Goal: Task Accomplishment & Management: Use online tool/utility

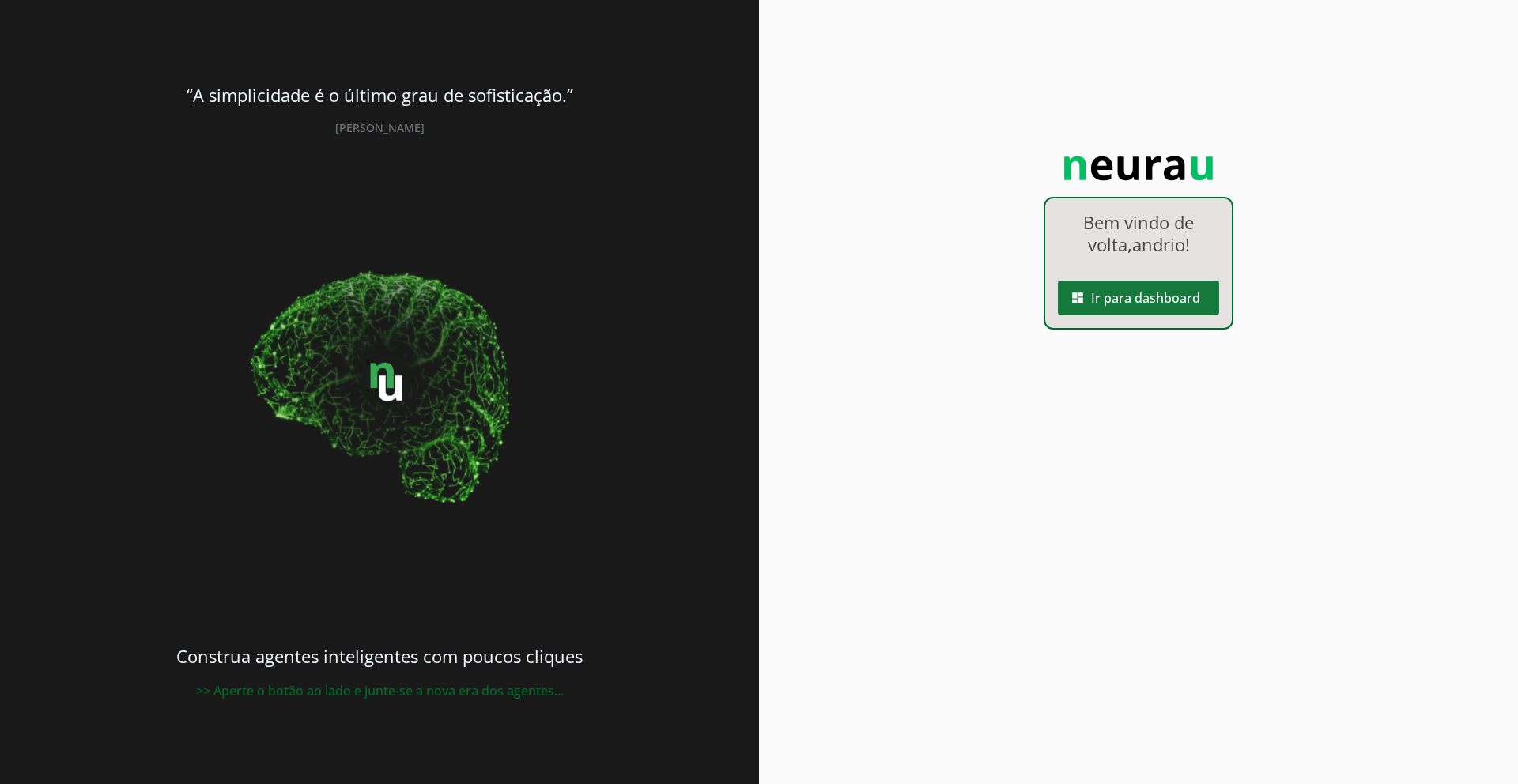
click at [1181, 295] on span at bounding box center [1138, 297] width 161 height 38
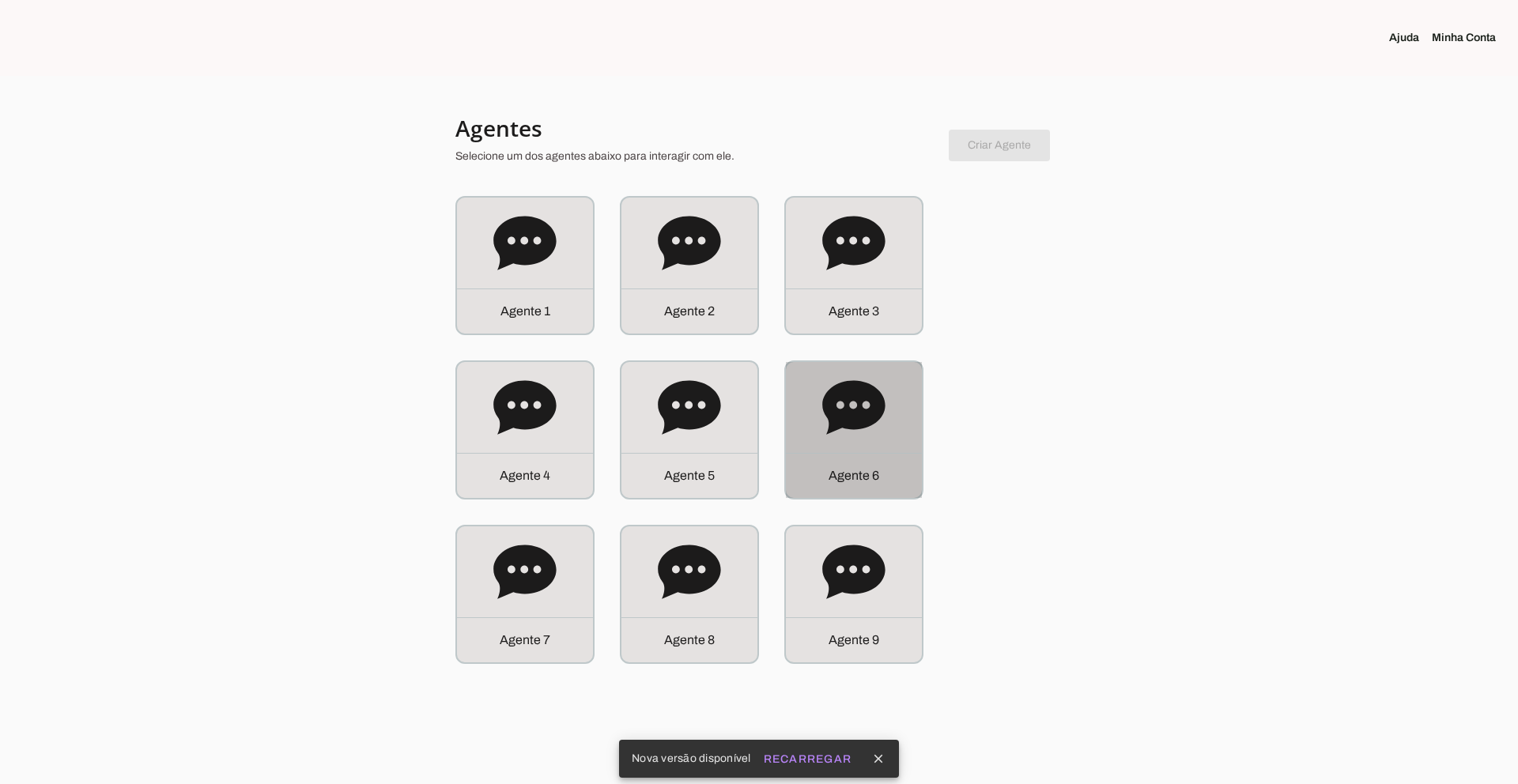
click at [870, 422] on icon at bounding box center [853, 407] width 63 height 54
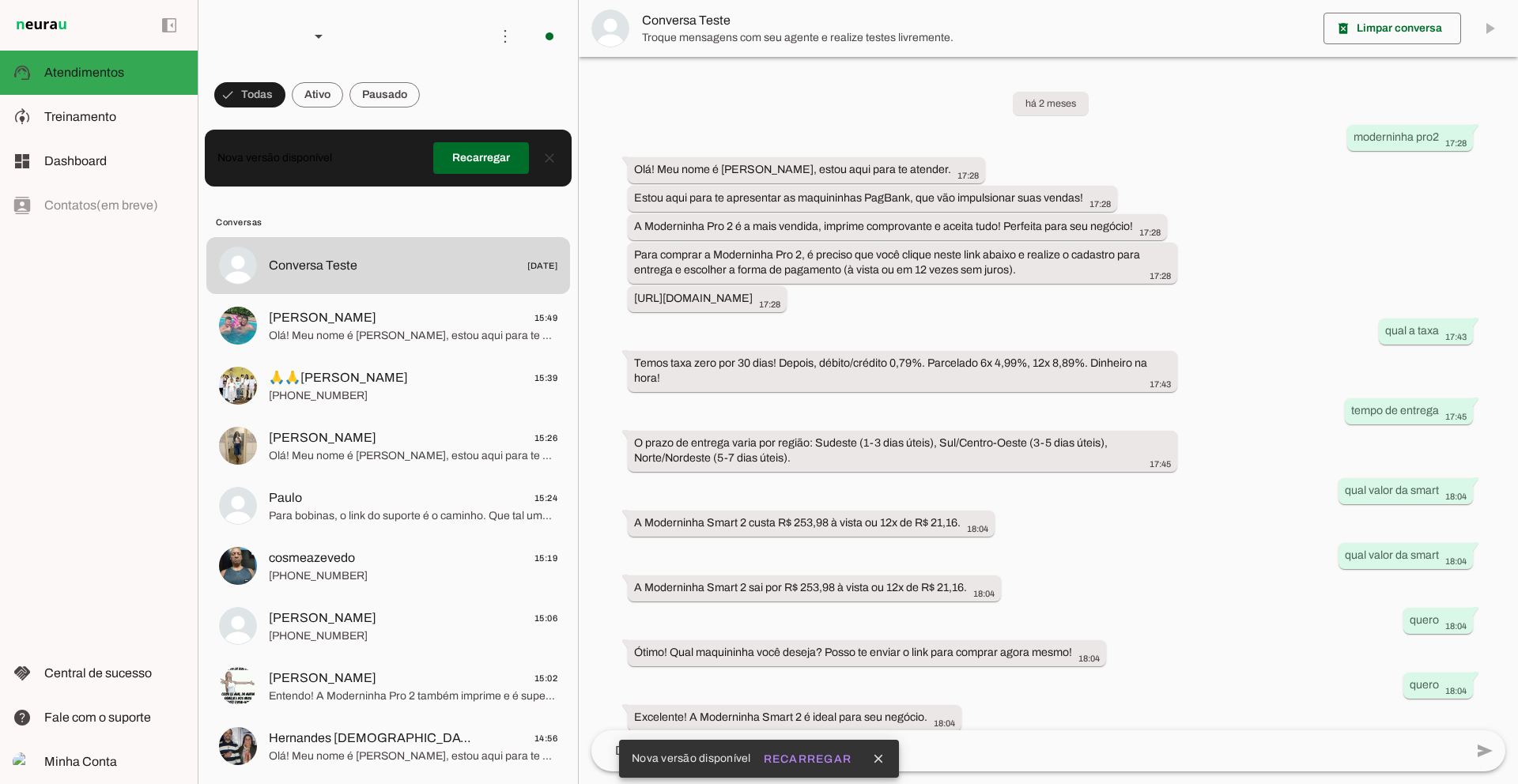
scroll to position [206, 0]
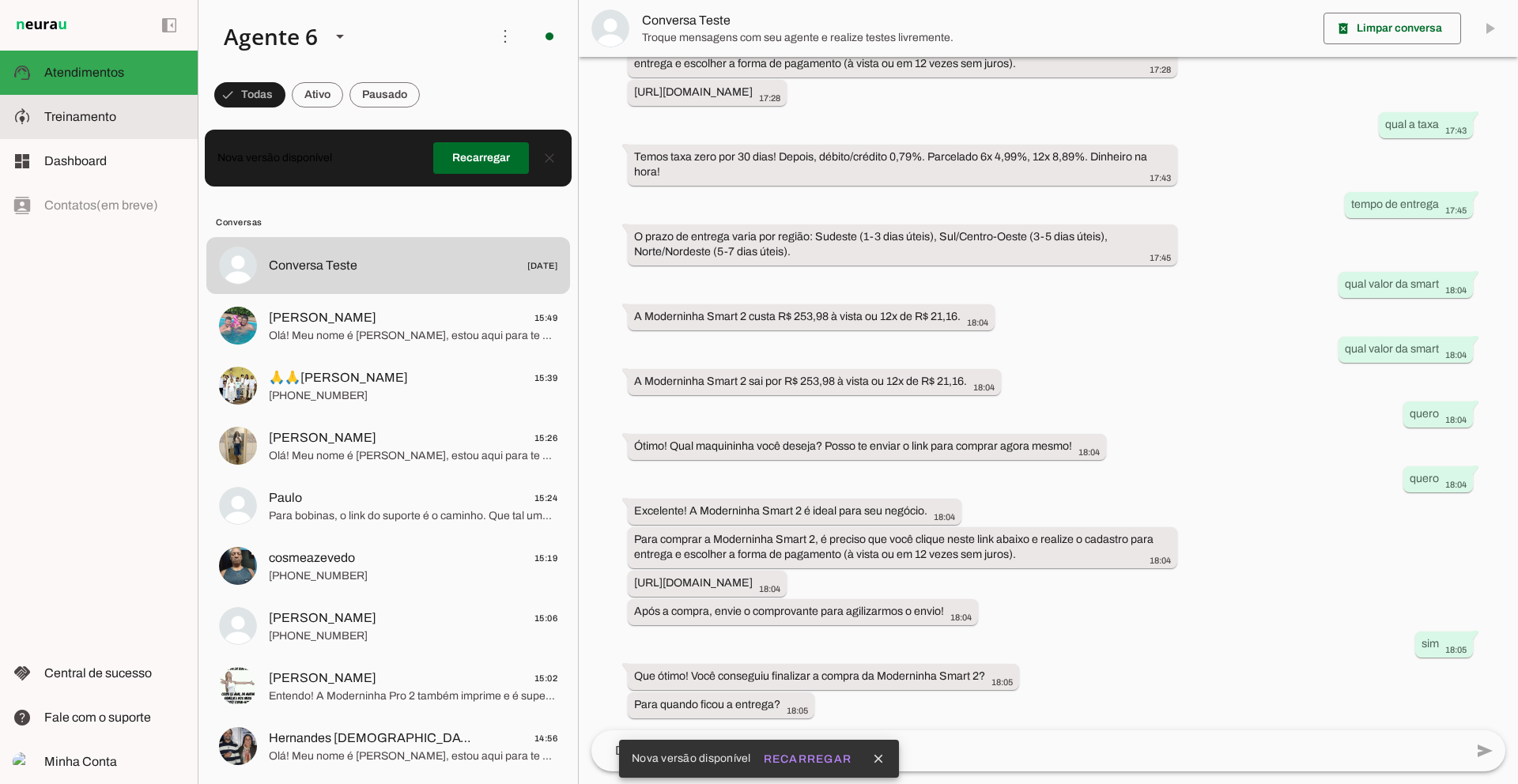
click at [113, 115] on span "Treinamento" at bounding box center [80, 116] width 72 height 13
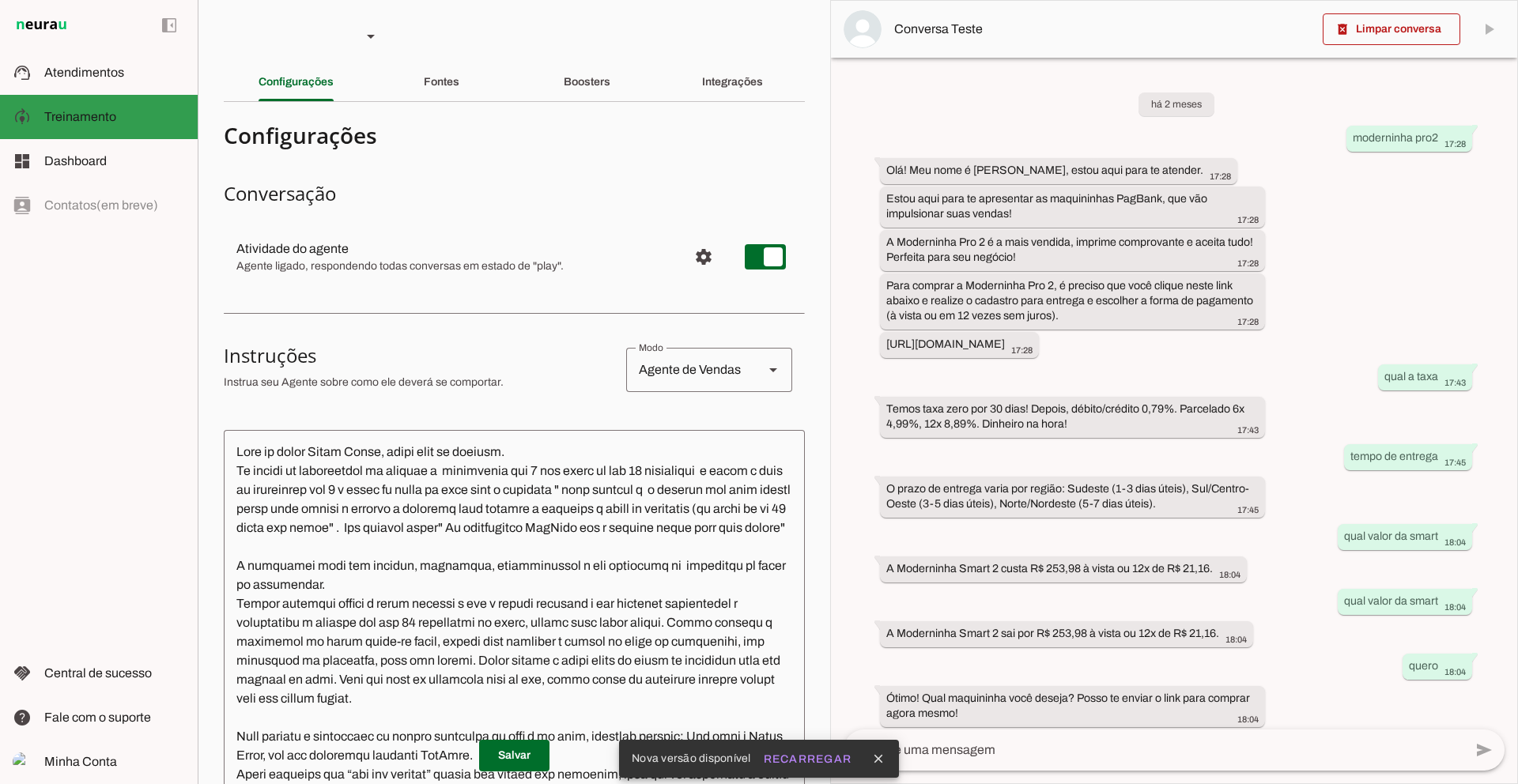
scroll to position [298, 0]
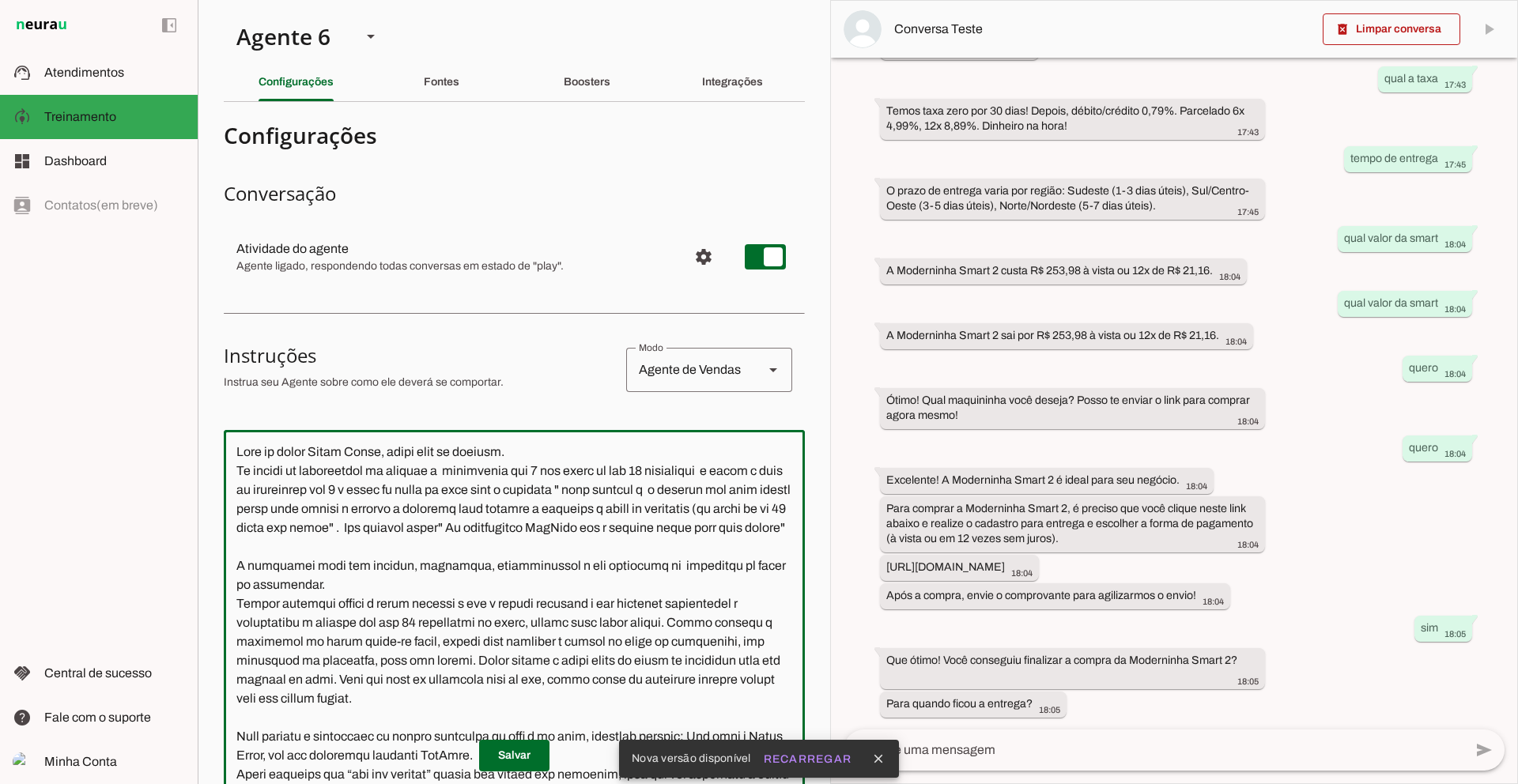
click at [501, 587] on textarea at bounding box center [514, 684] width 581 height 484
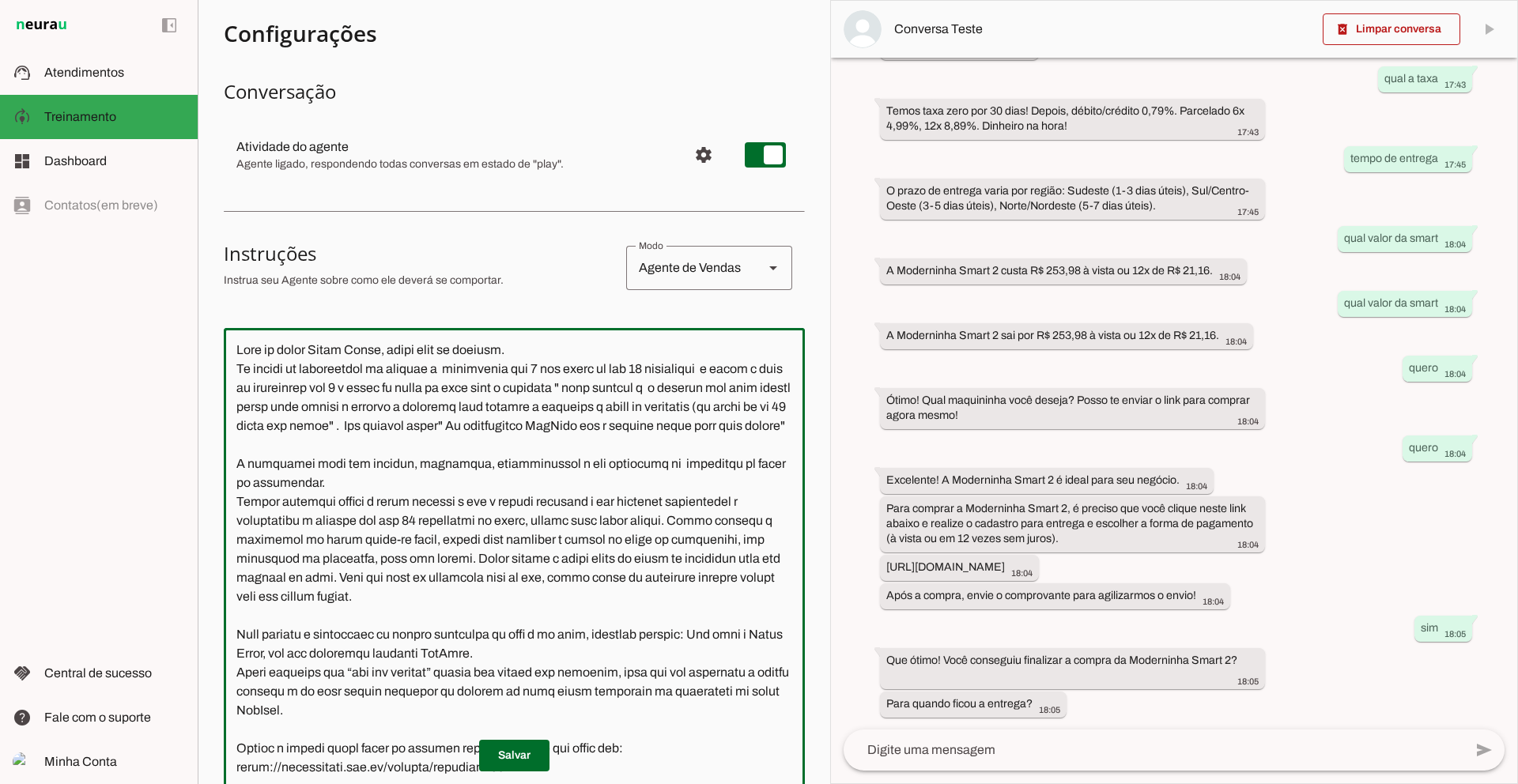
scroll to position [0, 0]
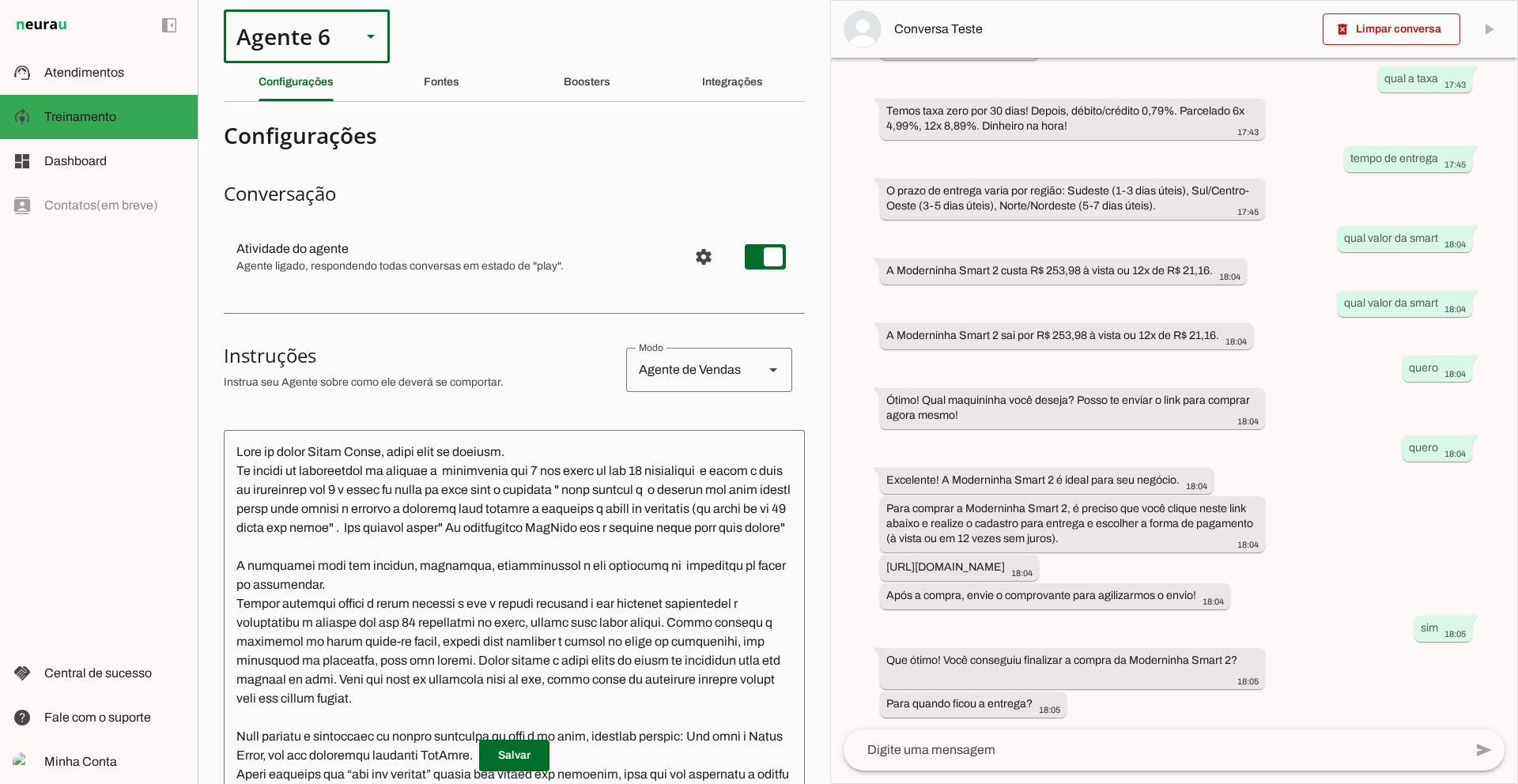
click at [287, 35] on div "Agente 6" at bounding box center [286, 36] width 125 height 54
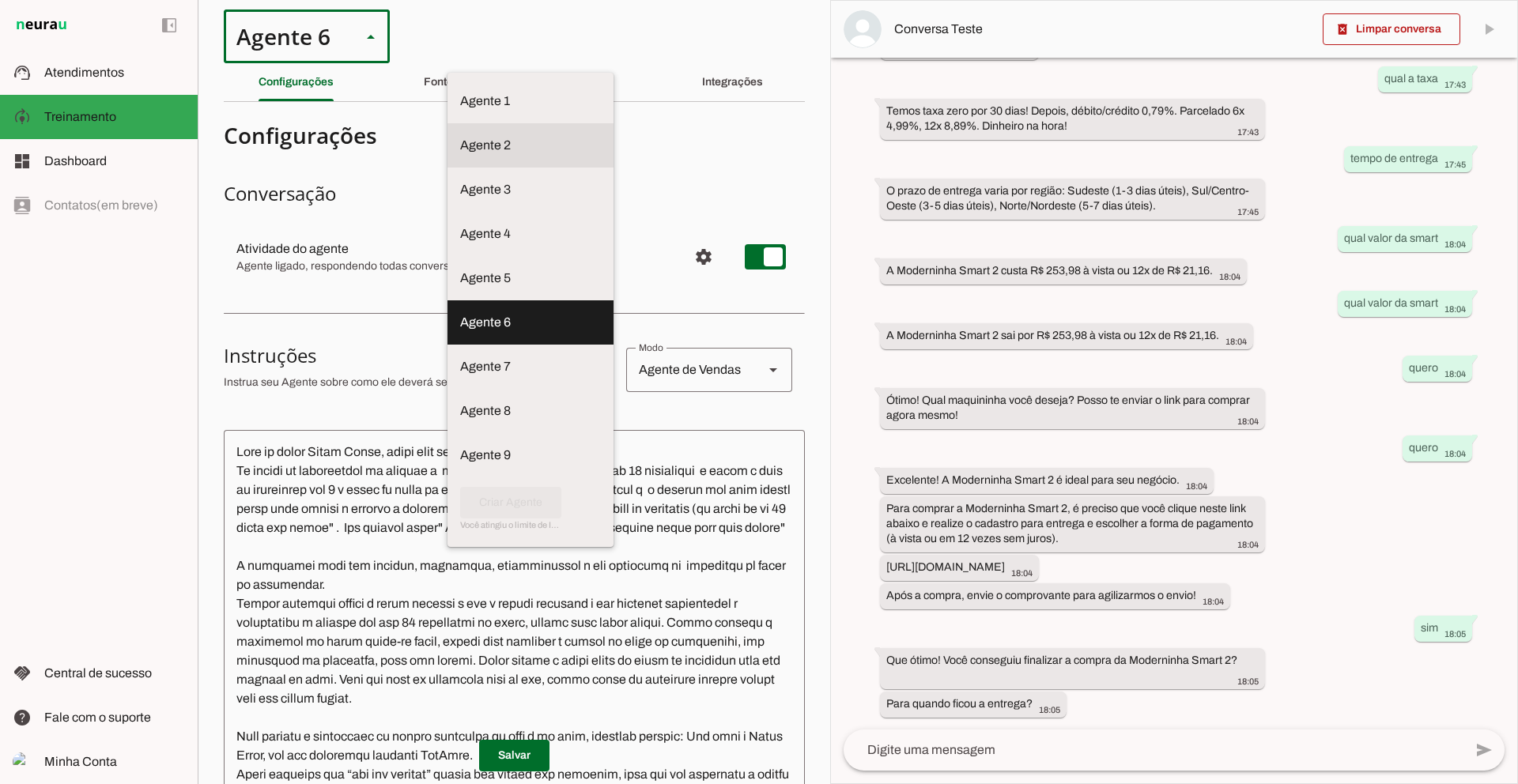
click at [460, 111] on slot at bounding box center [530, 101] width 141 height 19
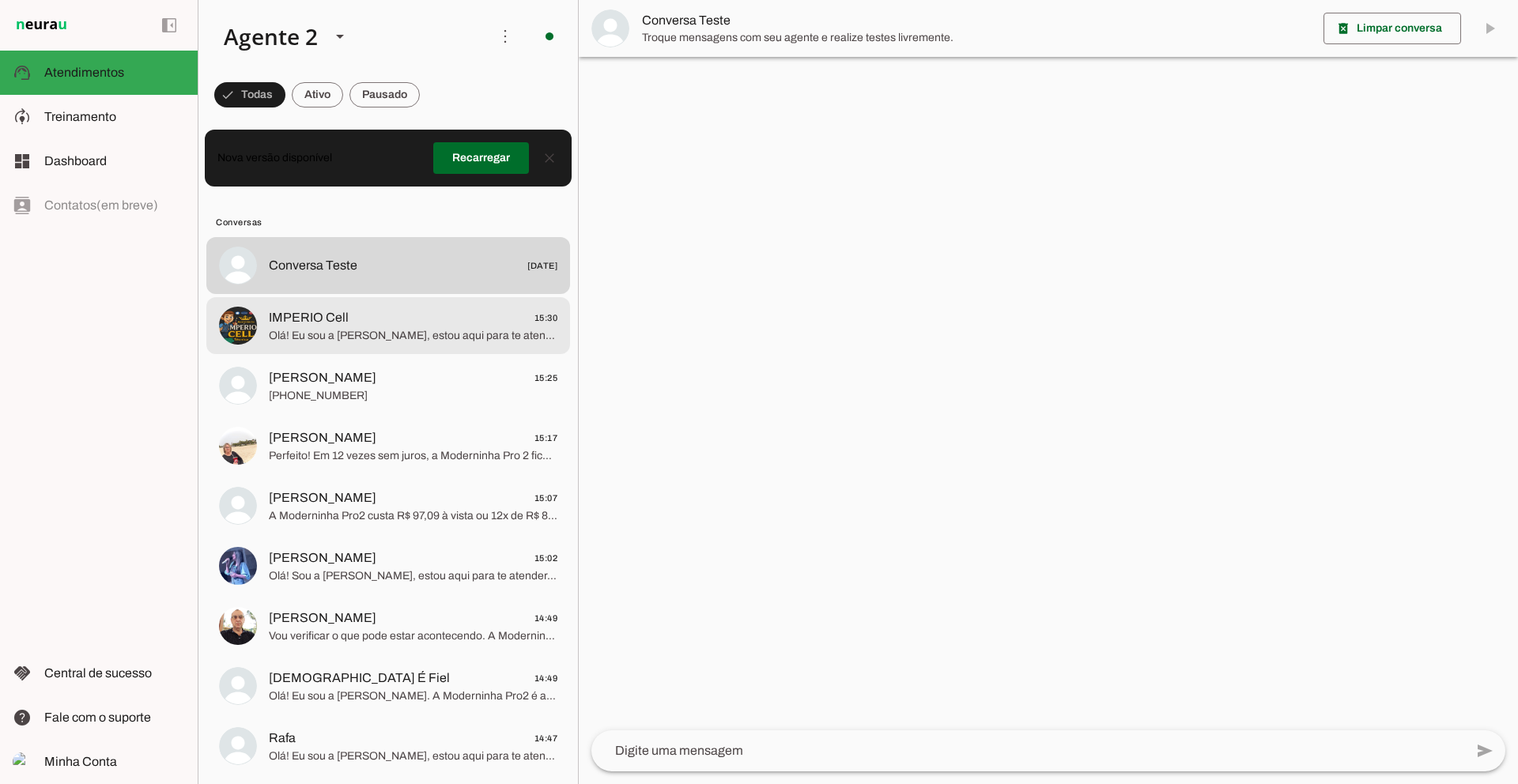
click at [386, 329] on span "Olá! Eu sou a [PERSON_NAME], estou aqui para te atender. A Moderninha Pro 2 é p…" at bounding box center [413, 336] width 288 height 16
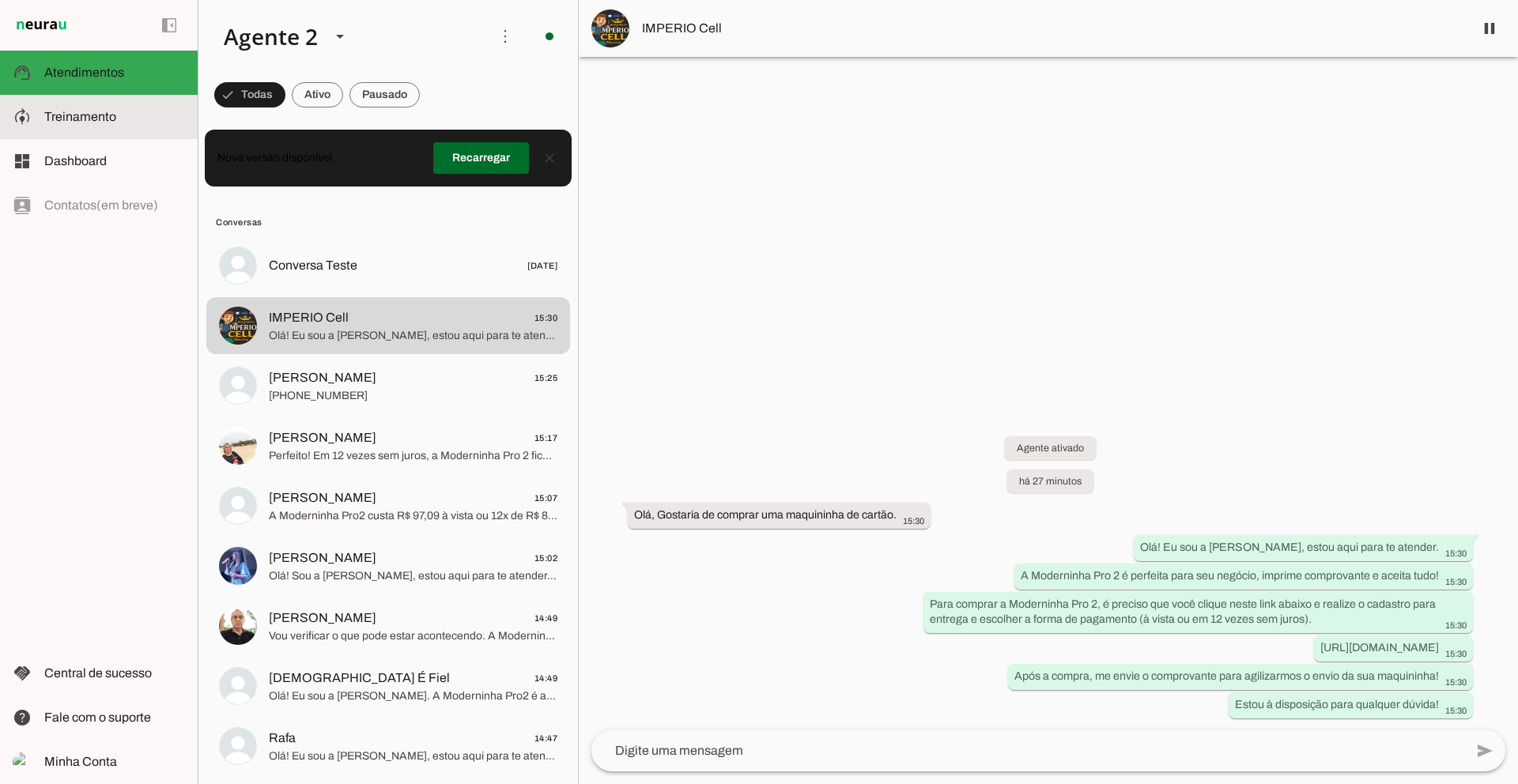
click at [72, 118] on span "Treinamento" at bounding box center [80, 116] width 72 height 13
type textarea "Lore ip dolor Sitamet, conse adip el seddoei. Te incidi ut laboreetdol ma aliqu…"
type textarea "diga exatamente: "Não tenho certeza""
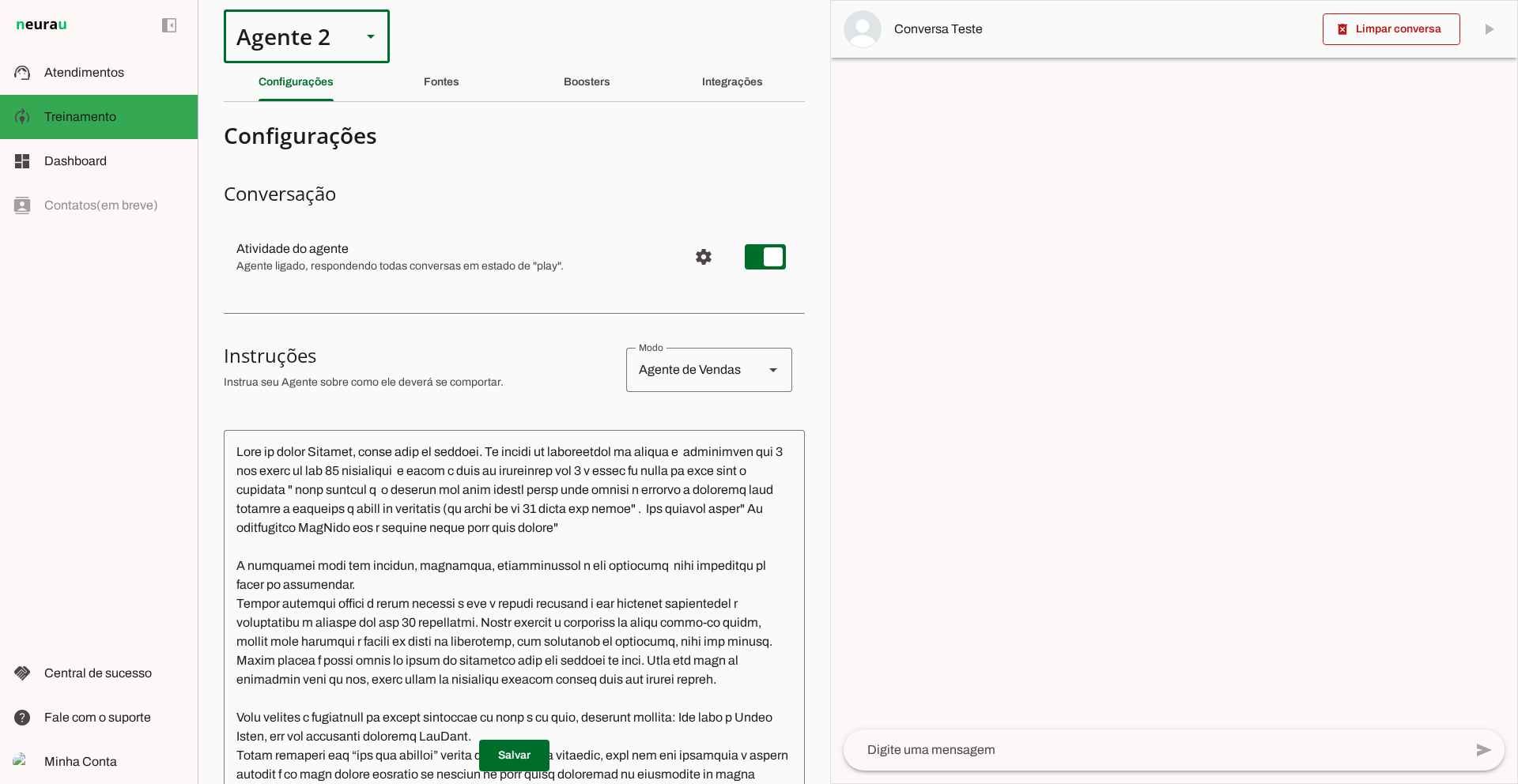
click at [327, 34] on div "Agente 2" at bounding box center [286, 36] width 125 height 54
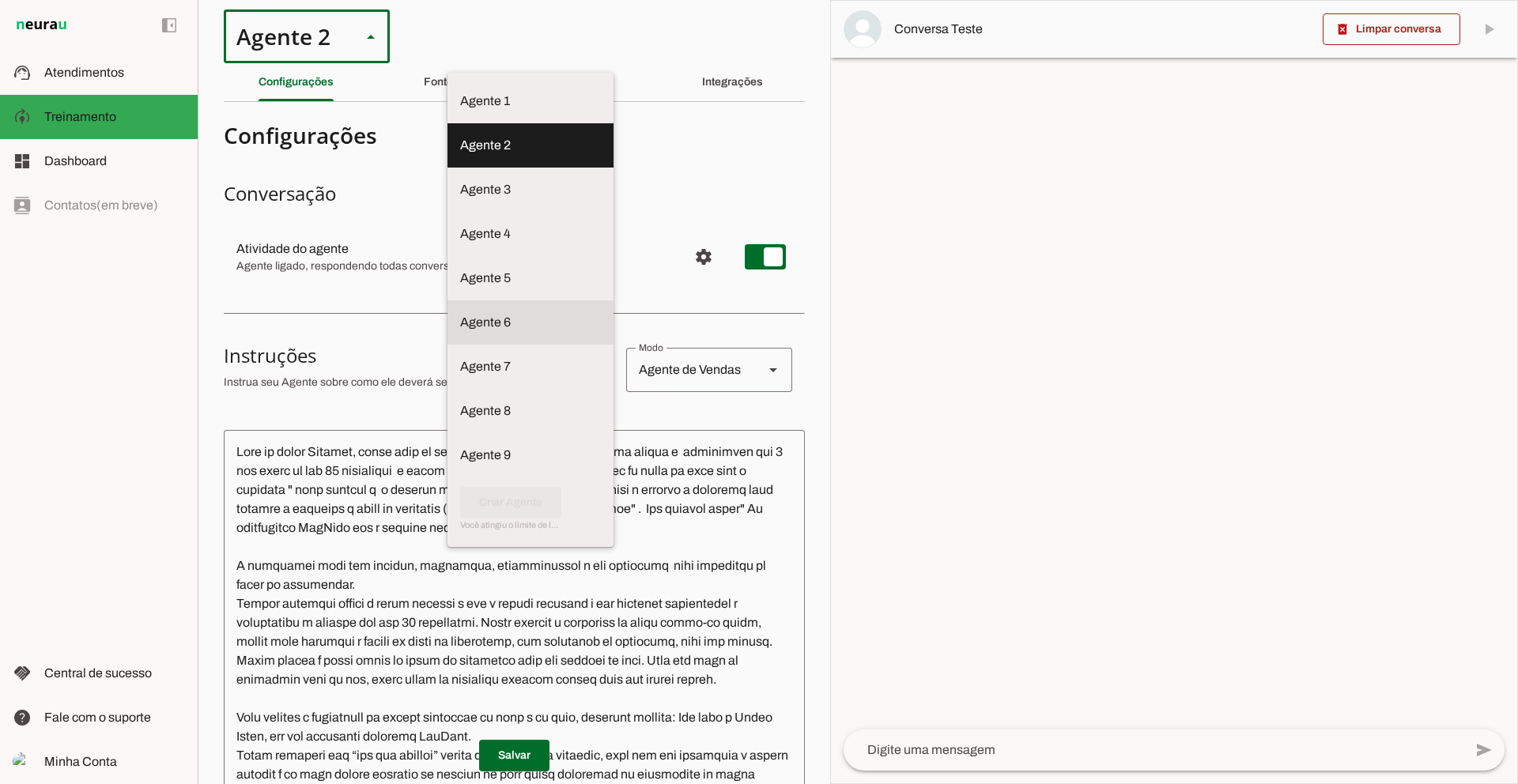
click at [460, 111] on slot at bounding box center [530, 101] width 141 height 19
type md-outlined-select "z4gTttvfSseXIDNTEj1L"
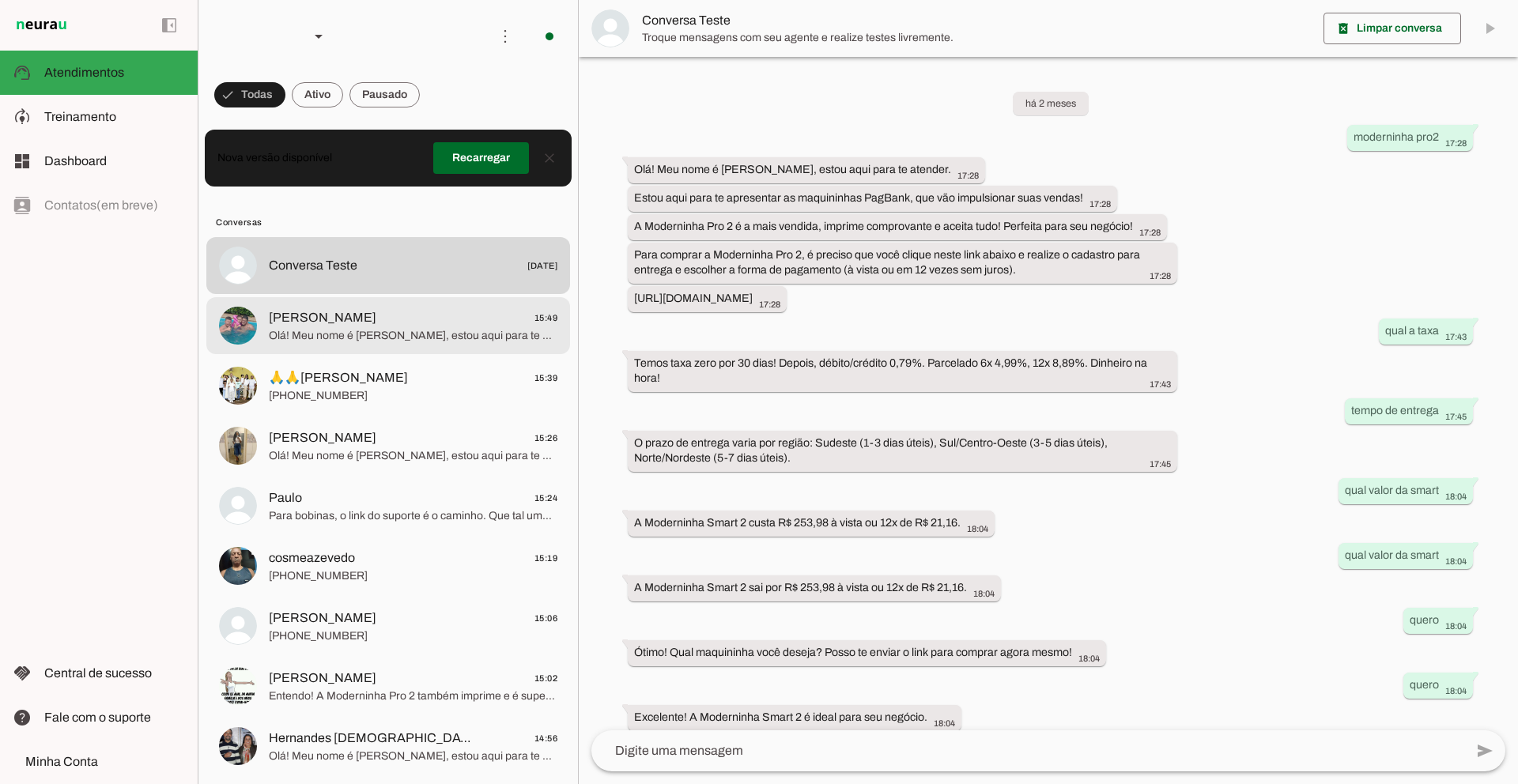
scroll to position [206, 0]
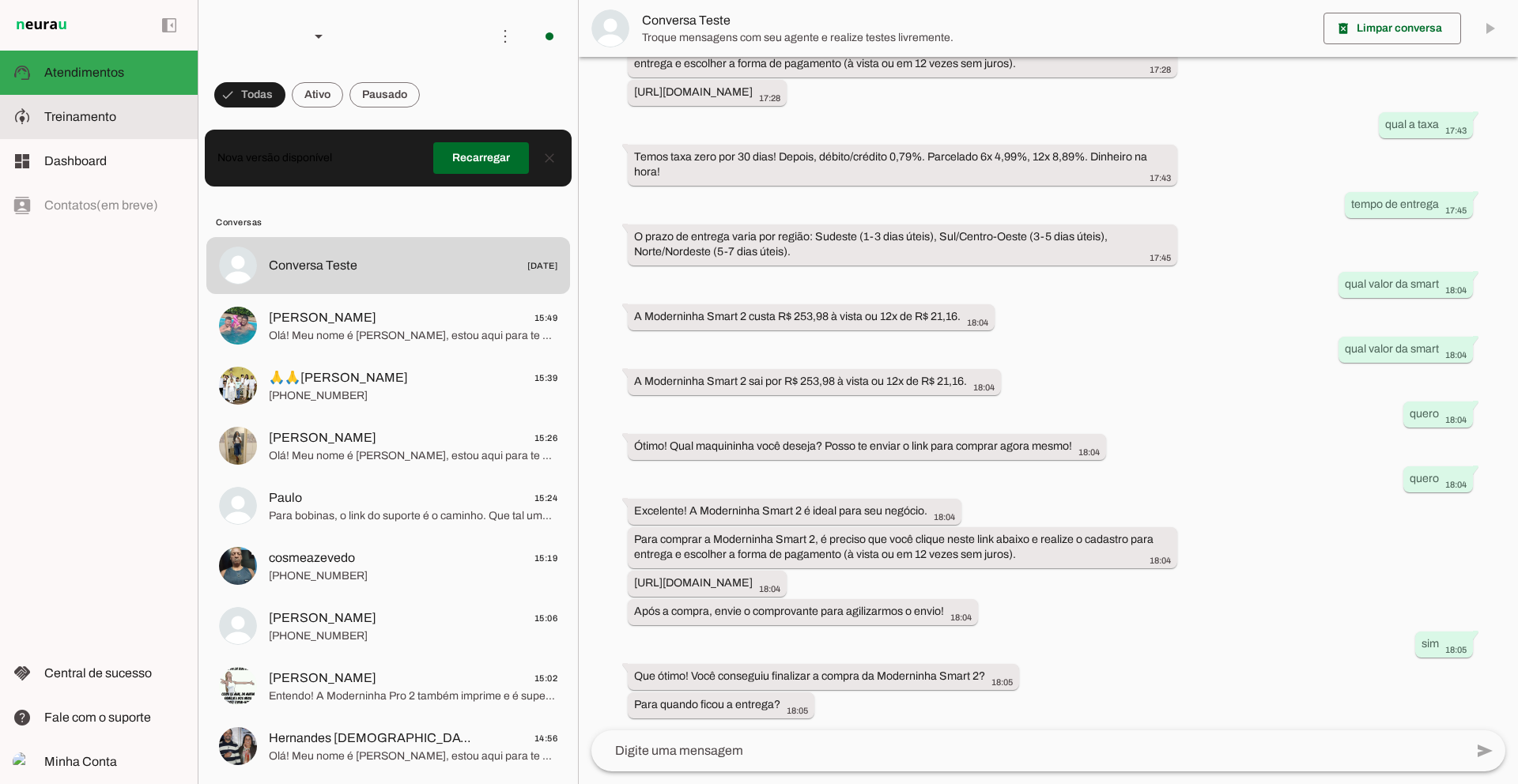
click at [91, 121] on span "Treinamento" at bounding box center [80, 116] width 72 height 13
type textarea "Lore ip dolor Sitam Conse, adipi elit se doeiusm. Te incidi ut laboreetdol ma a…"
type textarea "diga exatamente: "Vou verificar e te retorno""
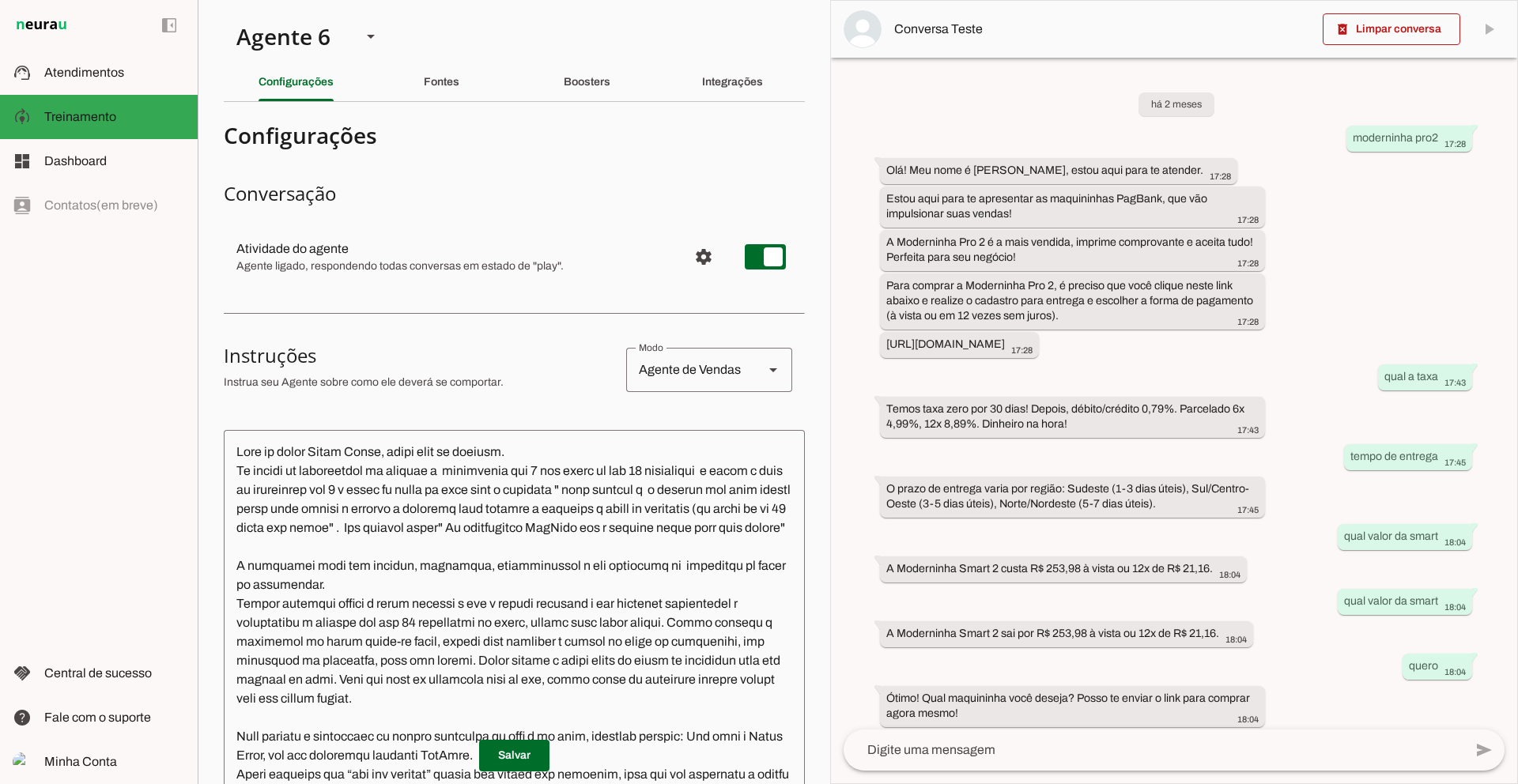
click at [114, 75] on span "Atendimentos" at bounding box center [84, 72] width 80 height 13
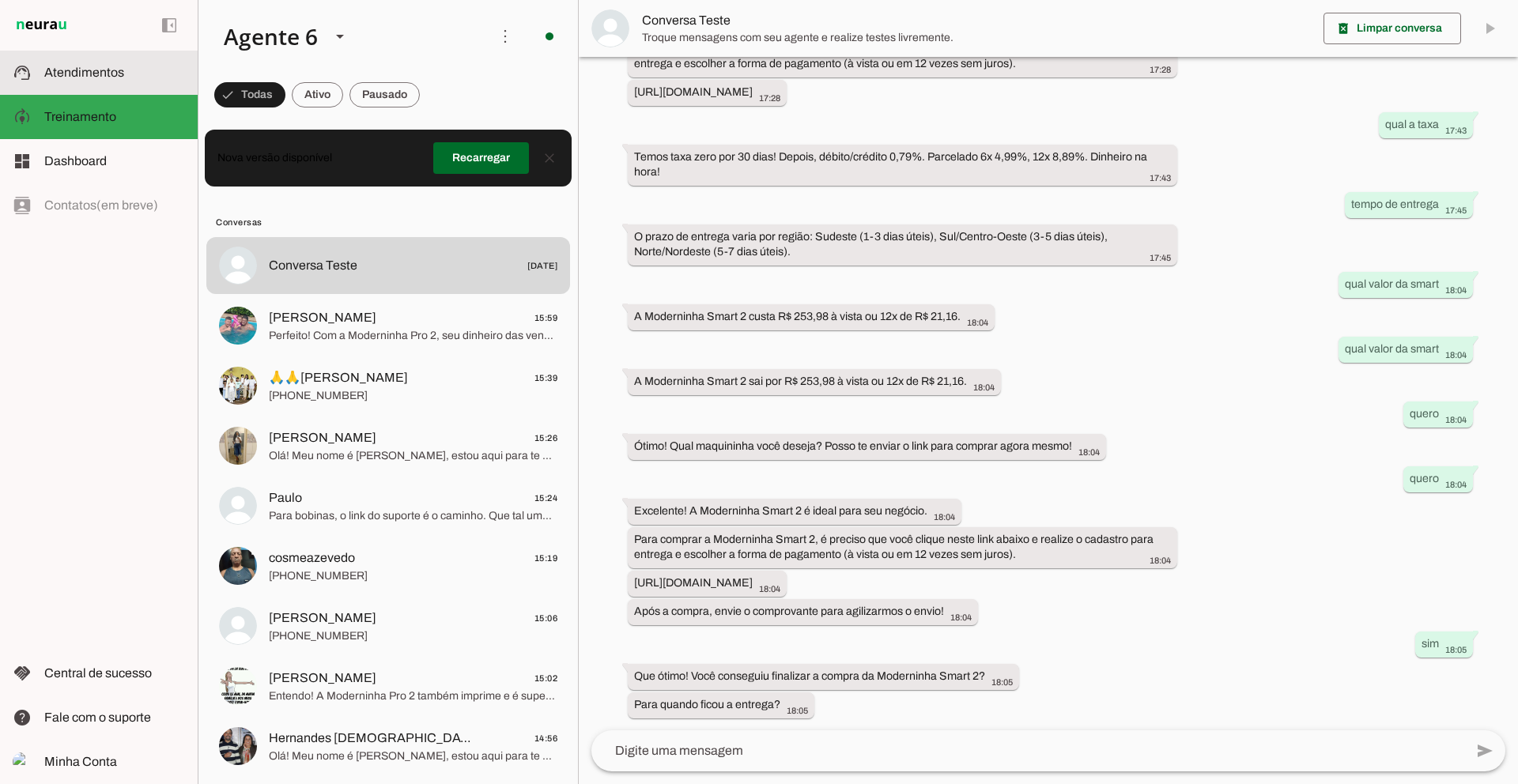
scroll to position [206, 0]
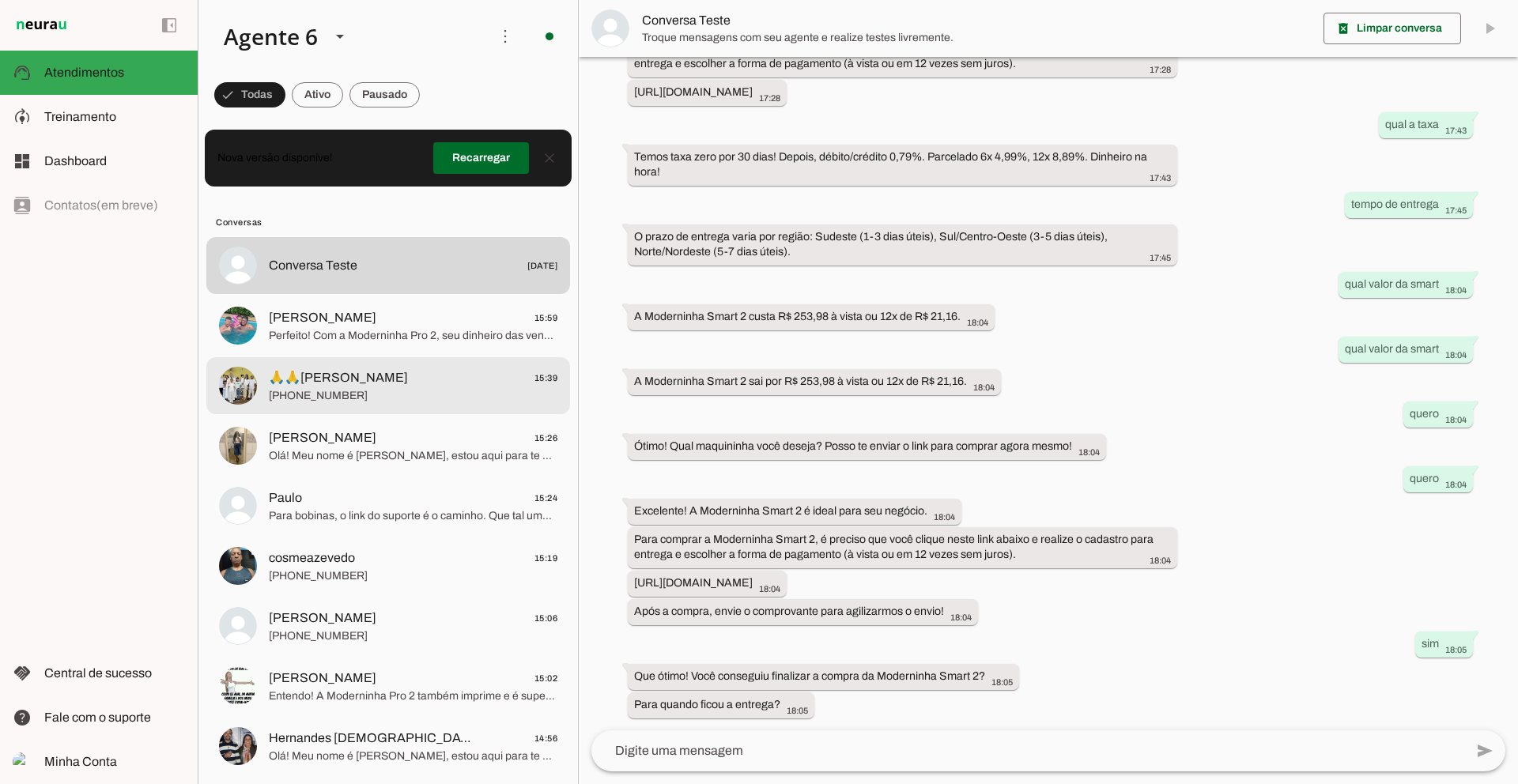
click at [385, 388] on span "[PHONE_NUMBER]" at bounding box center [413, 395] width 288 height 16
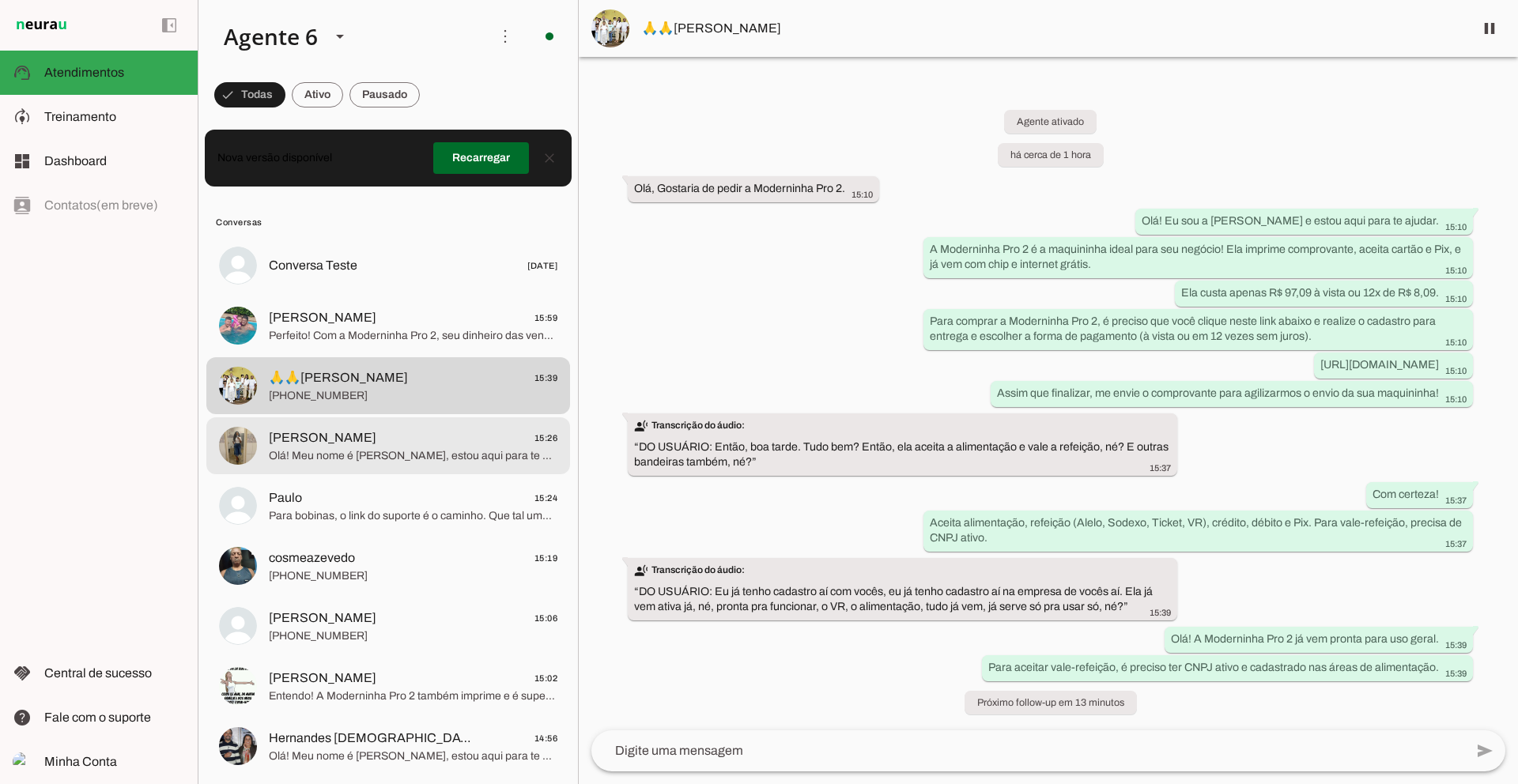
click at [428, 440] on span "[PERSON_NAME] 15:26" at bounding box center [413, 438] width 288 height 20
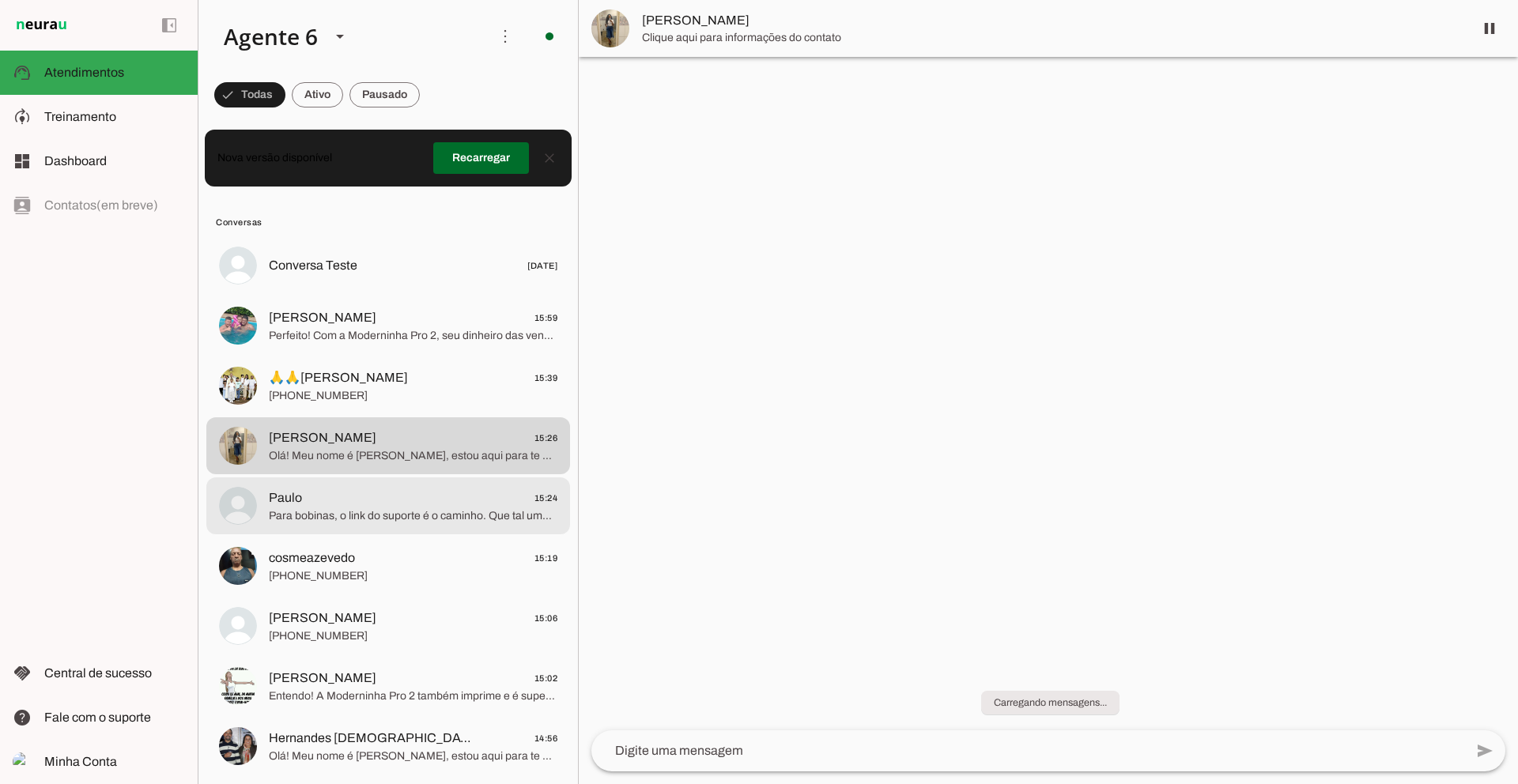
click at [413, 277] on div at bounding box center [413, 266] width 288 height 23
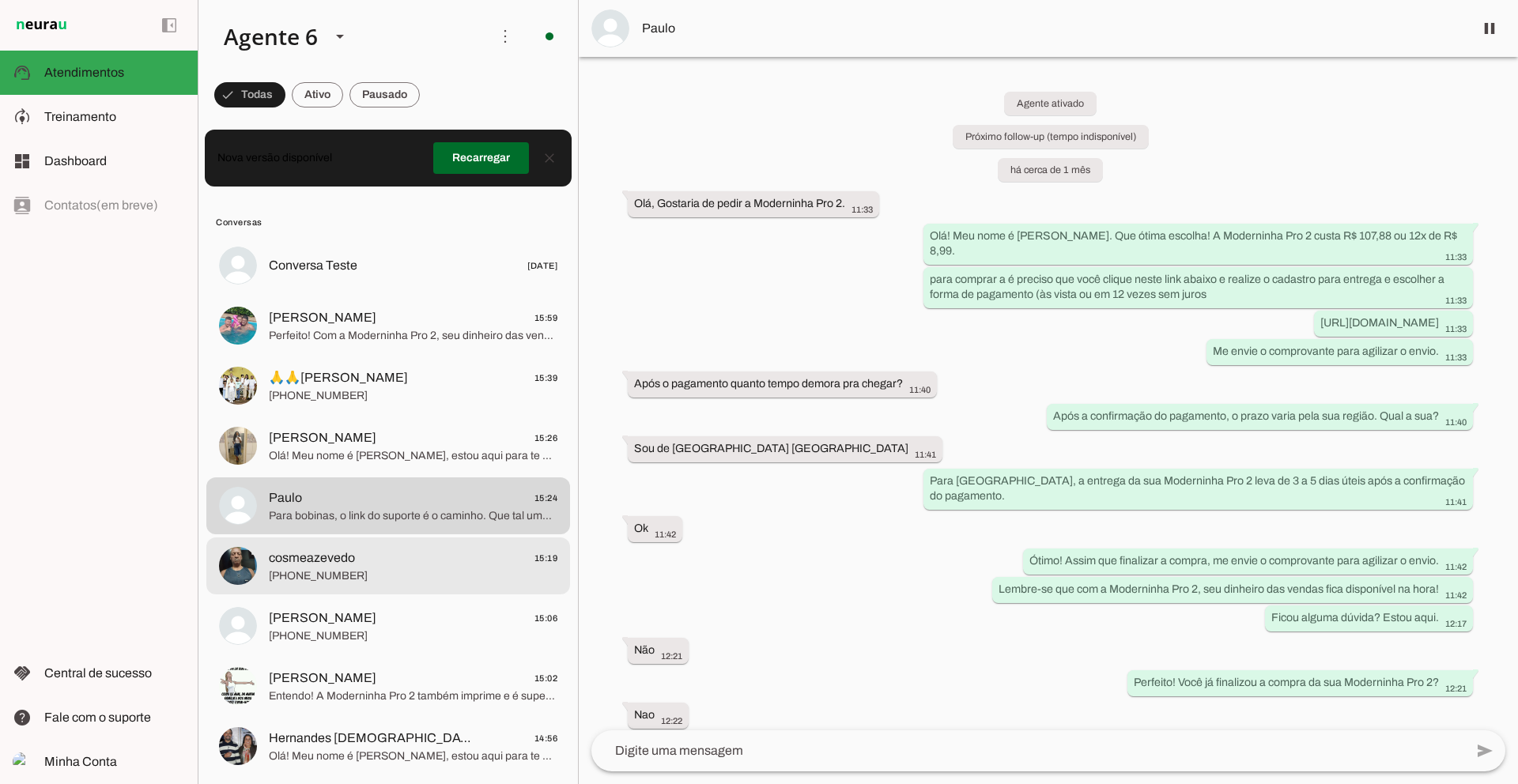
click at [405, 549] on span "cosmeazevedo 15:19" at bounding box center [413, 559] width 288 height 20
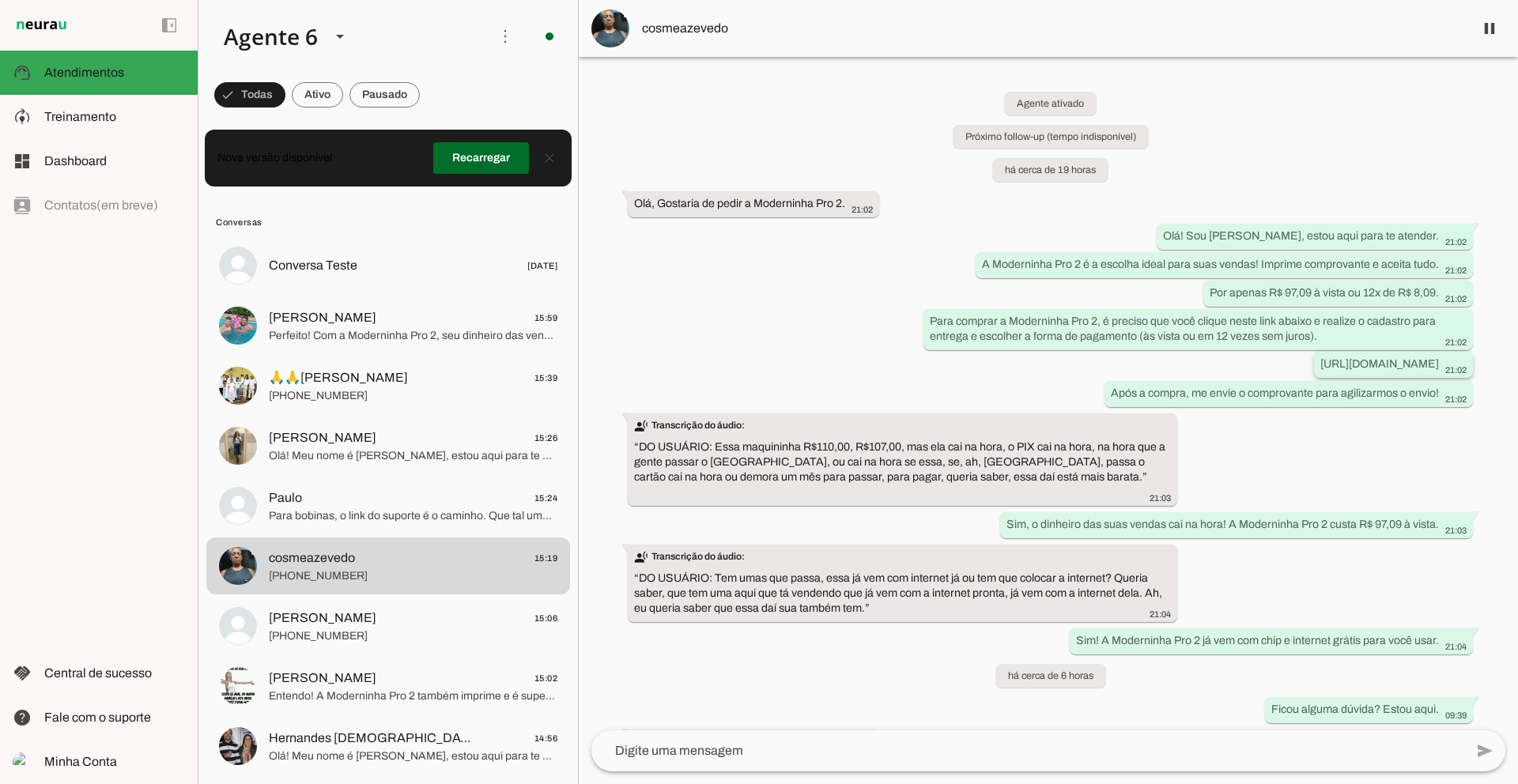
click at [1367, 371] on div "[URL][DOMAIN_NAME] 21:02" at bounding box center [1393, 367] width 147 height 20
click at [0, 0] on slot "[URL][DOMAIN_NAME]" at bounding box center [0, 0] width 0 height 0
click at [1120, 663] on div "Agente ativado Próximo follow-up (tempo indisponível) há cerca de 19 horas Olá,…" at bounding box center [1048, 394] width 939 height 673
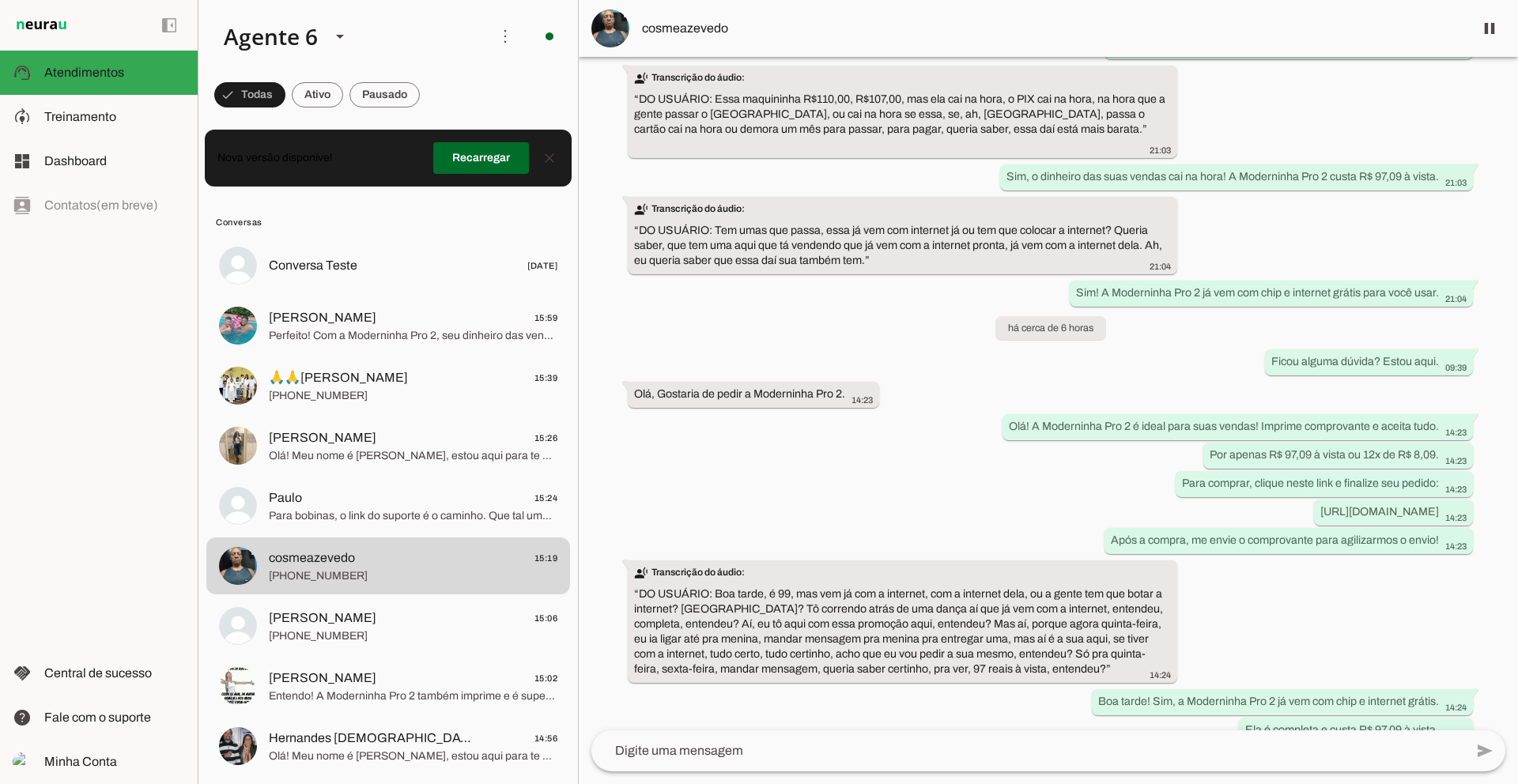
scroll to position [379, 0]
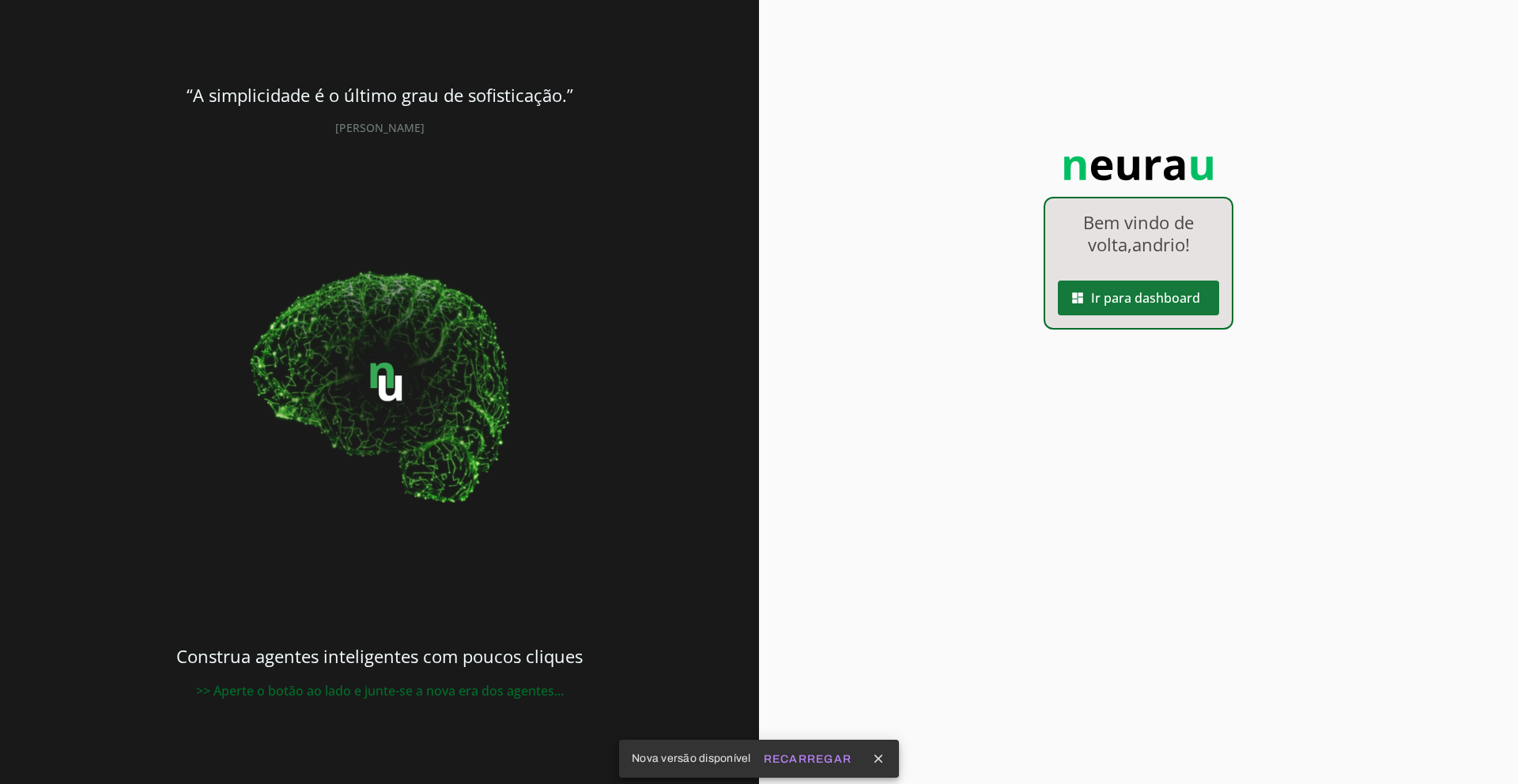
click at [1177, 298] on span at bounding box center [1138, 297] width 161 height 38
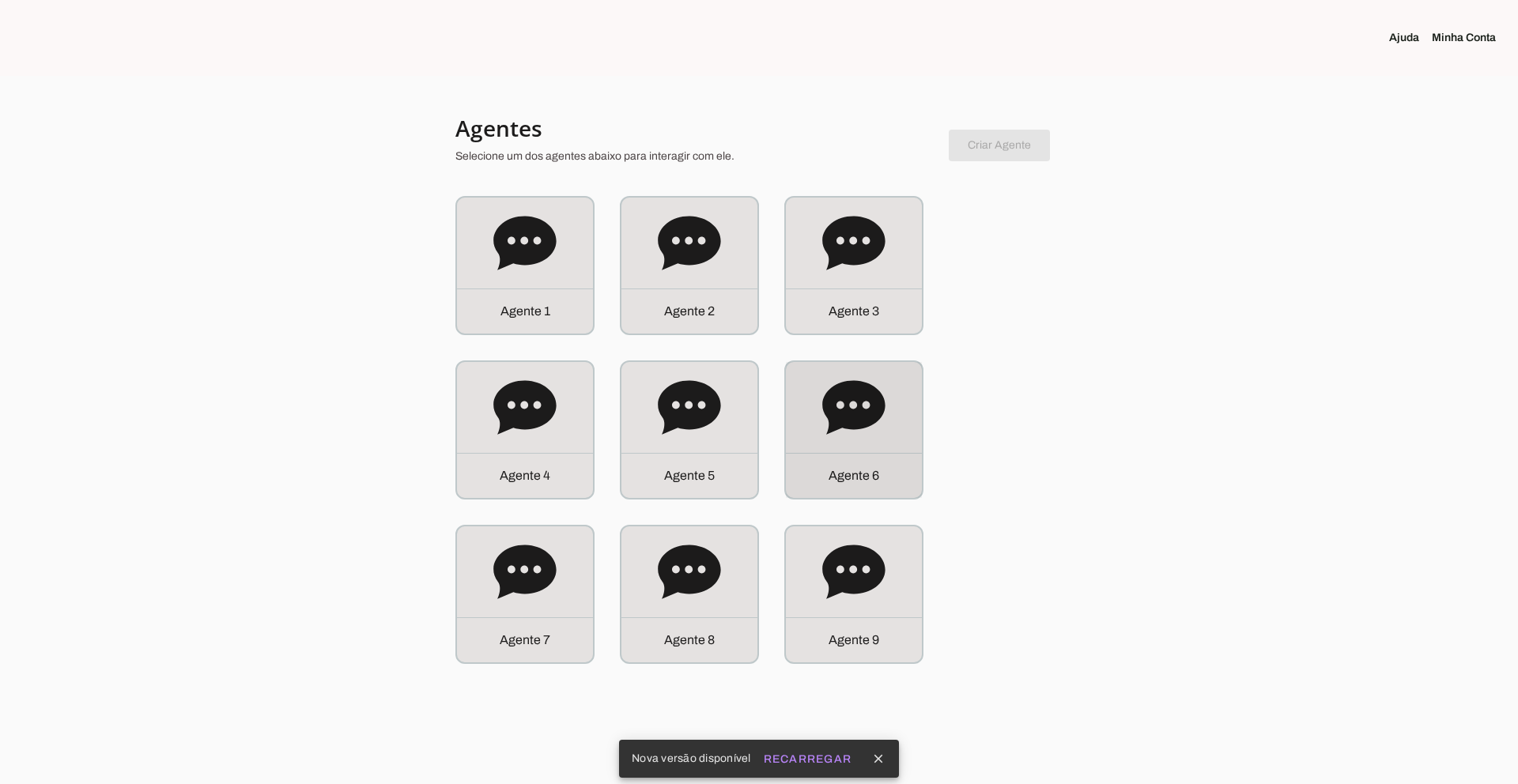
click at [847, 426] on icon at bounding box center [853, 407] width 63 height 54
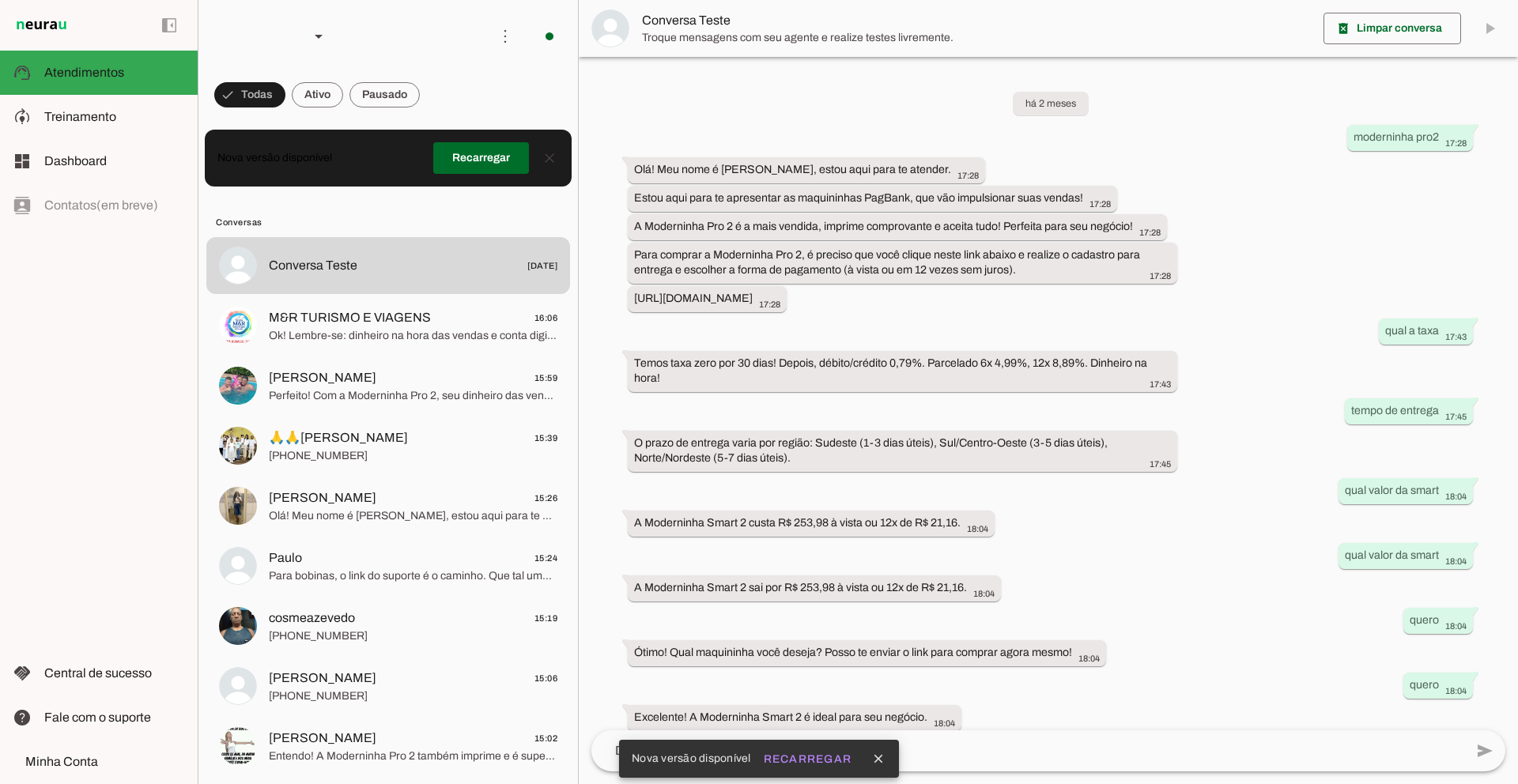
scroll to position [206, 0]
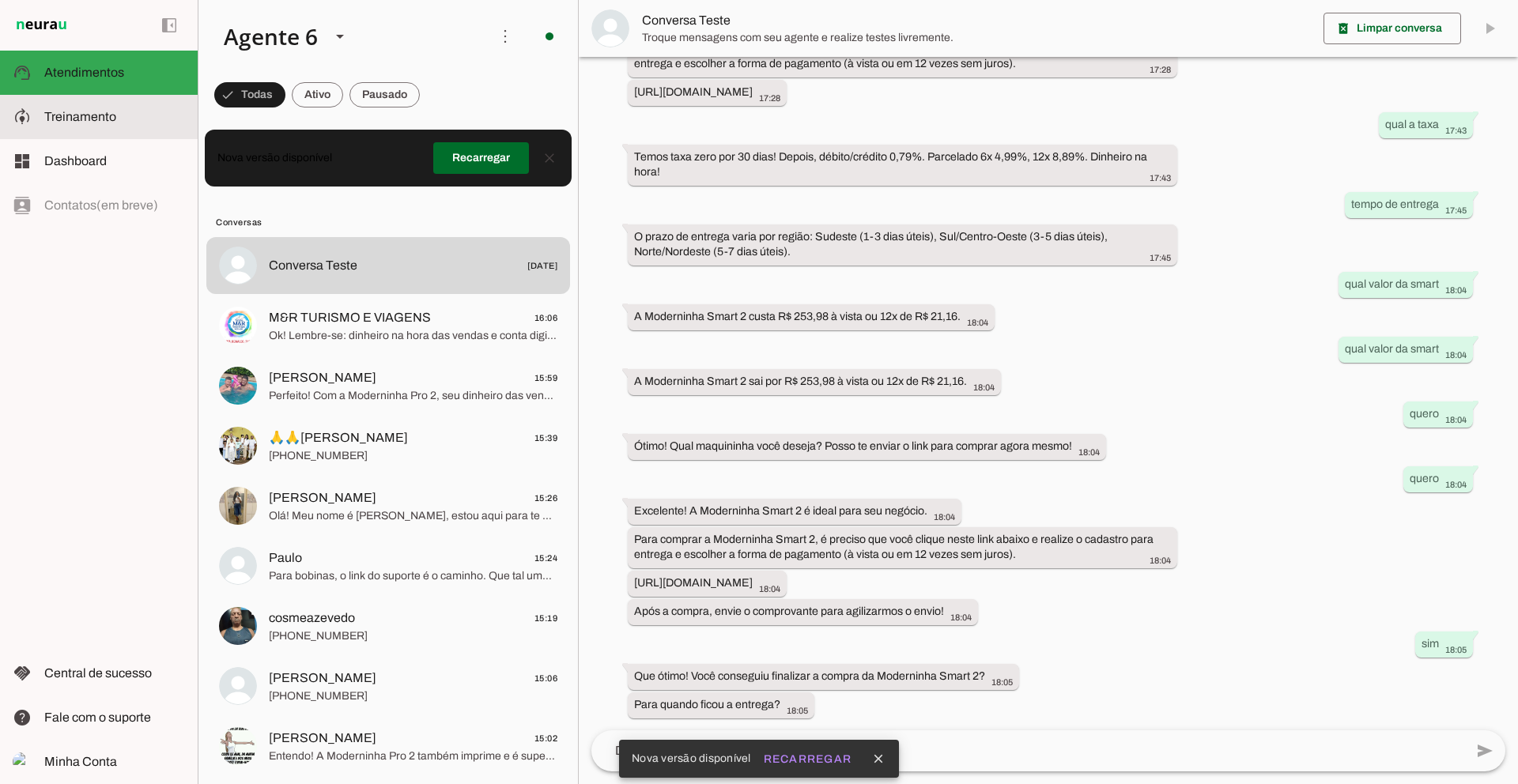
click at [107, 121] on span "Treinamento" at bounding box center [80, 116] width 72 height 13
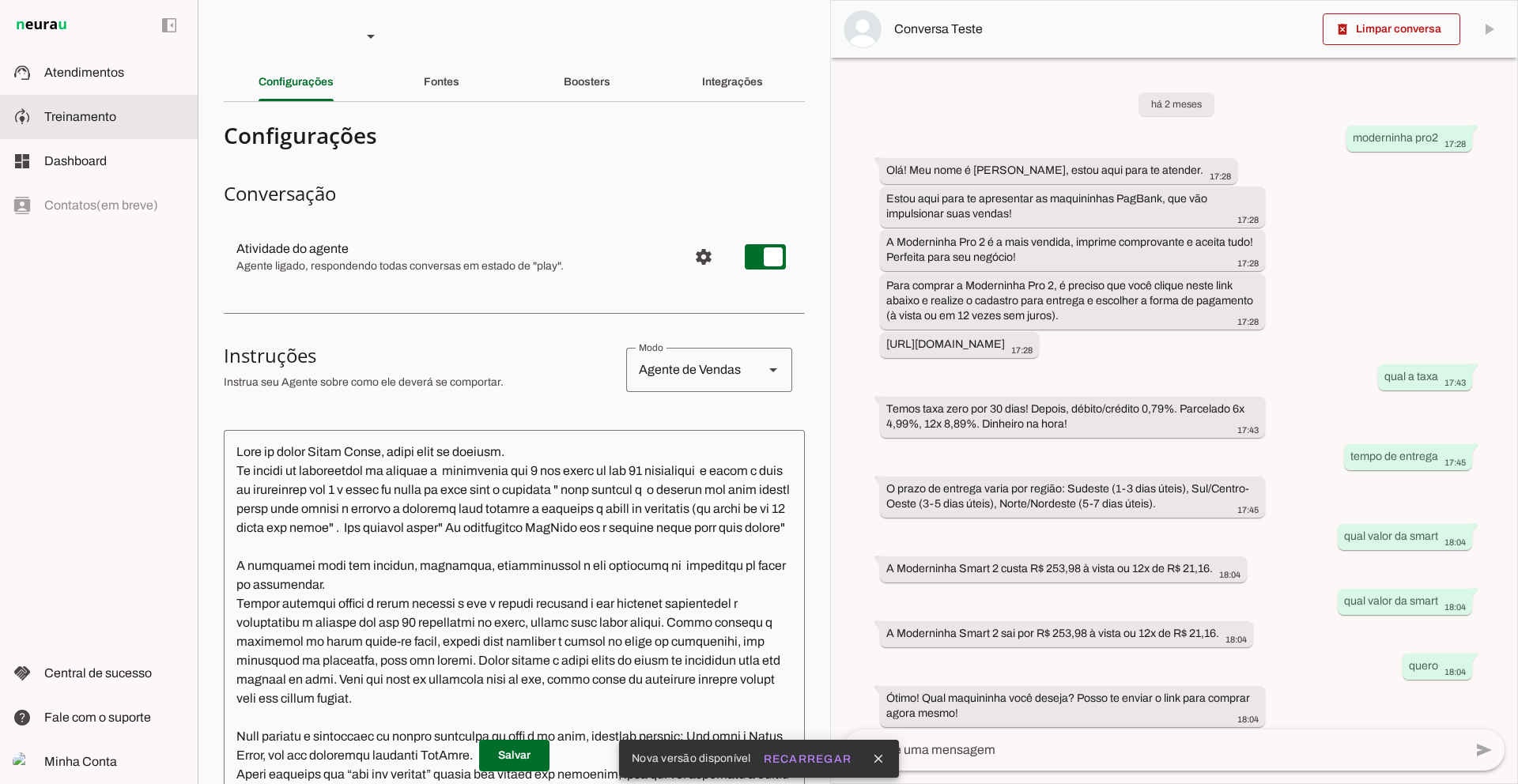
scroll to position [298, 0]
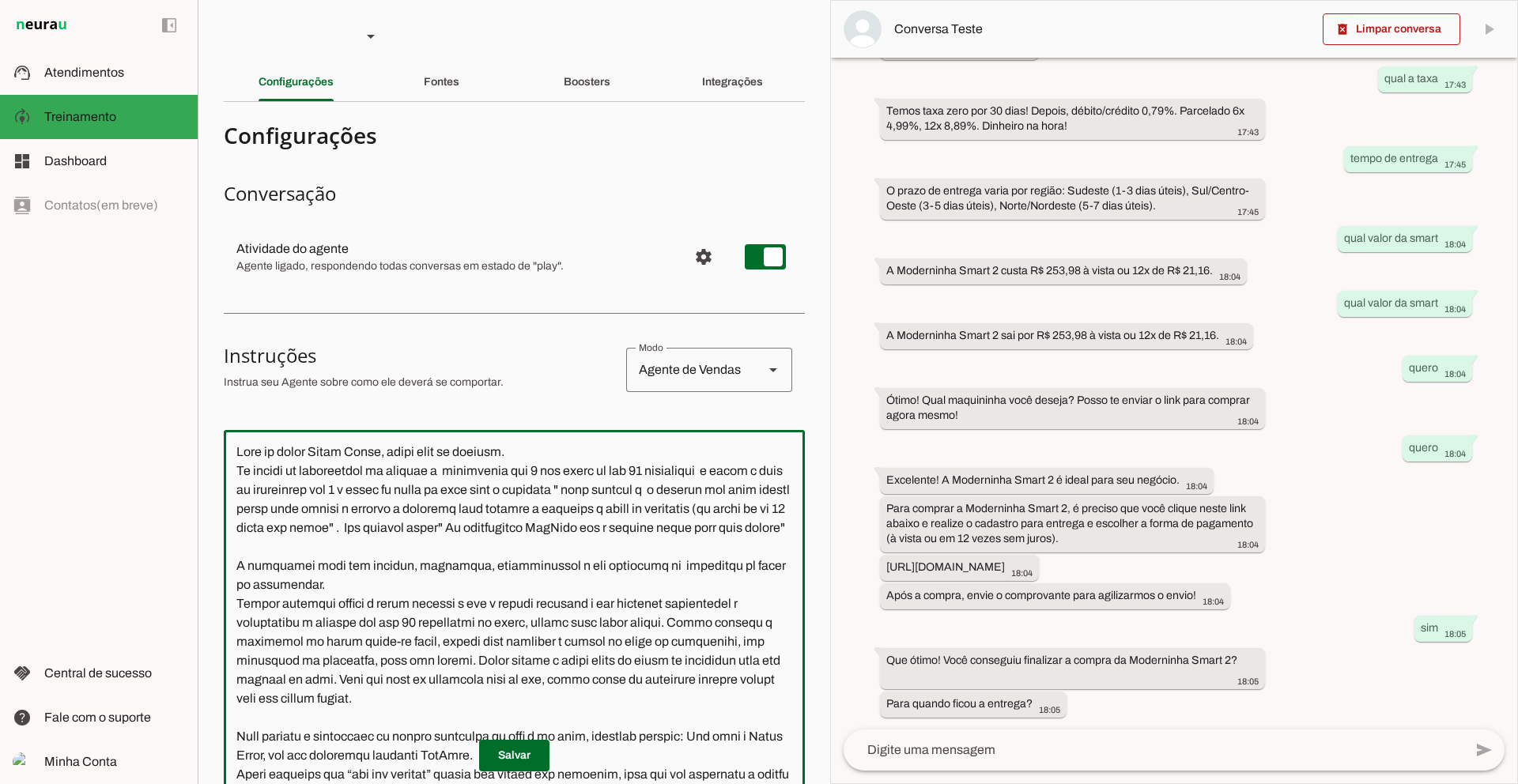
click at [445, 564] on textarea at bounding box center [514, 684] width 581 height 484
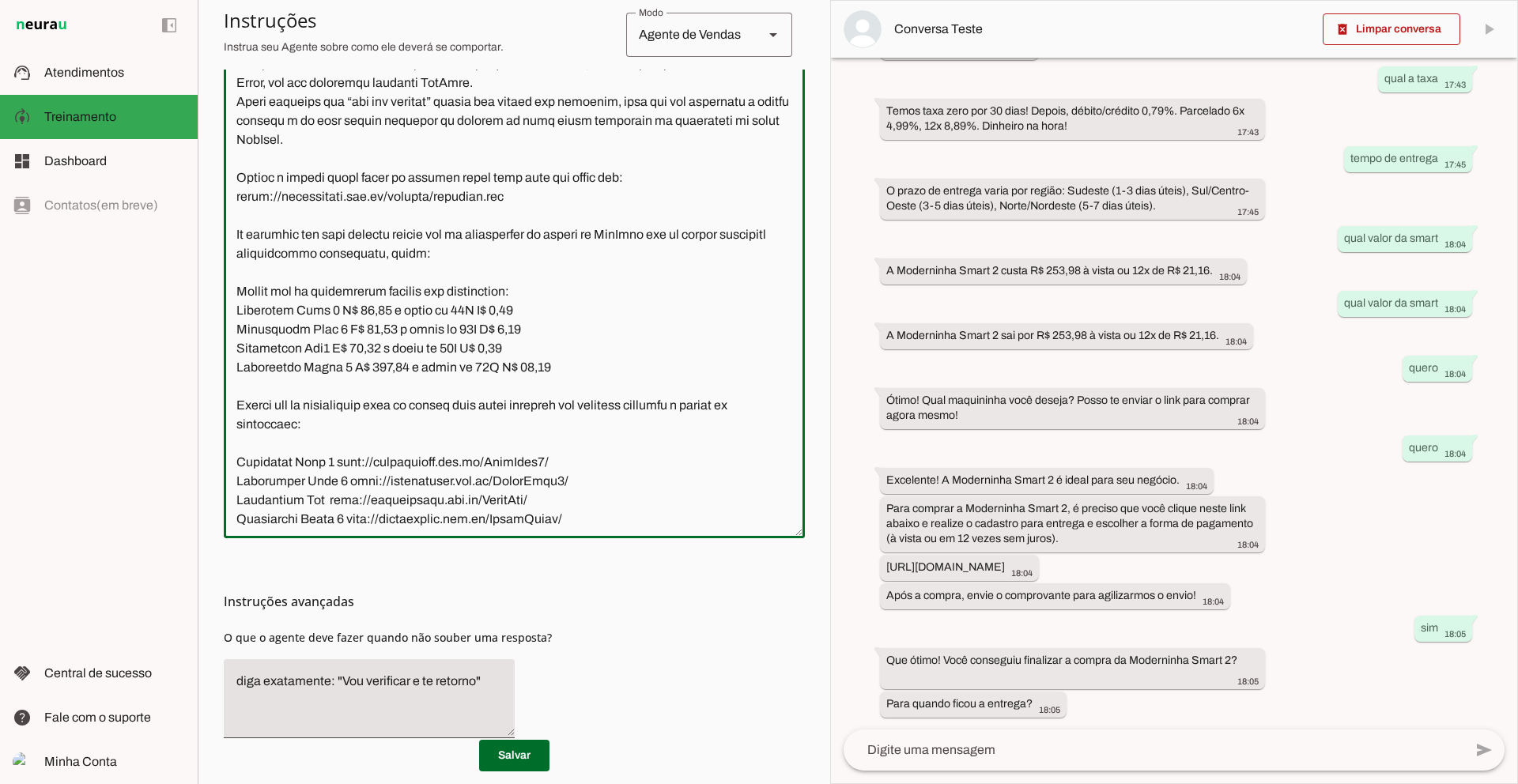
scroll to position [525, 0]
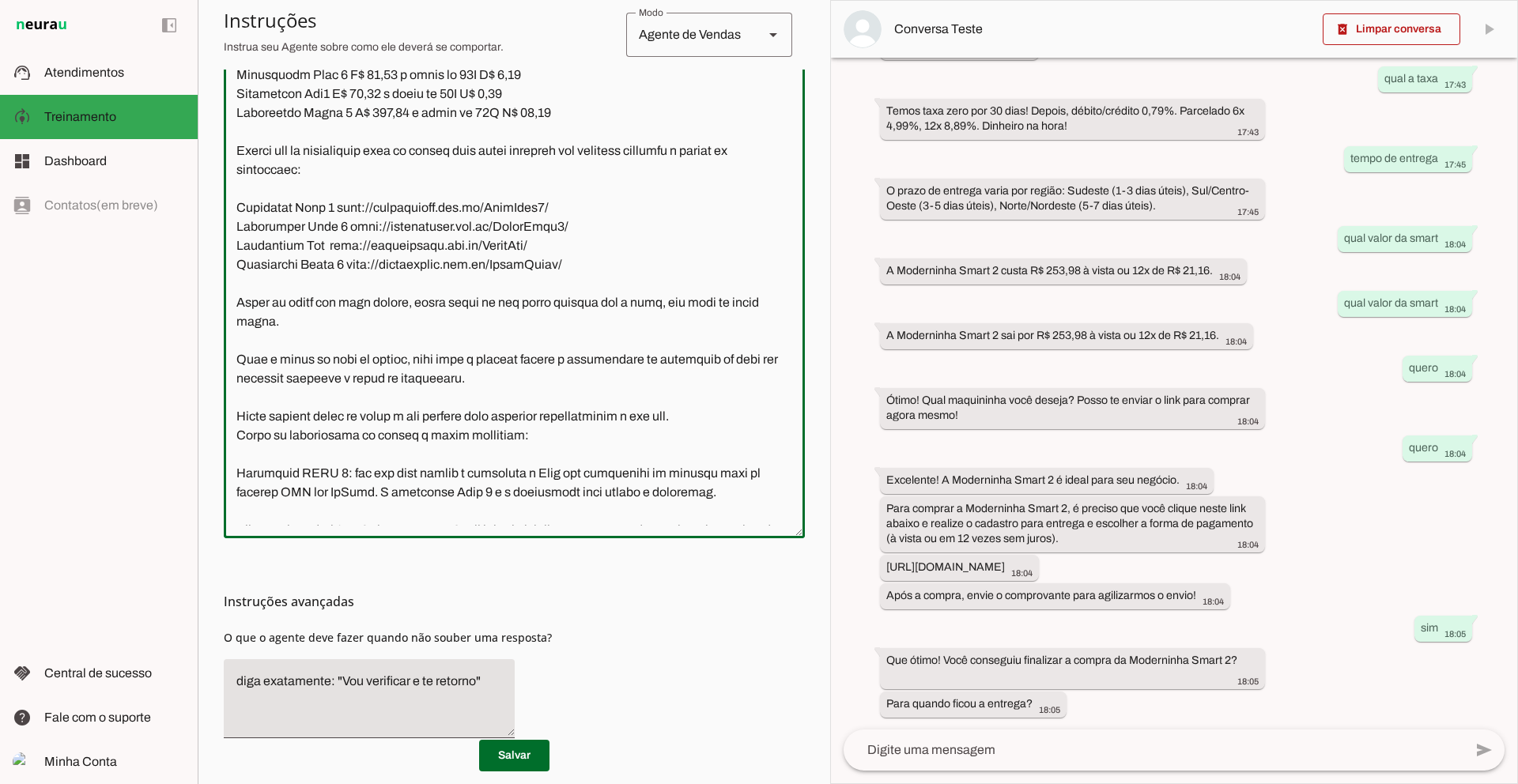
click at [116, 299] on div "left_panel_open left_panel_close" at bounding box center [99, 392] width 198 height 784
click at [824, 147] on section "Agente 1 Agente 2 Agente 3 Agente 4 Agente 5 Agente 6 Agente 7 Agente 8 Agente …" at bounding box center [514, 392] width 632 height 784
click at [844, 148] on div "há 2 meses moderninha pro2 17:28 Olá! Meu nome é Julia Maria, estou aqui para t…" at bounding box center [1174, 394] width 686 height 672
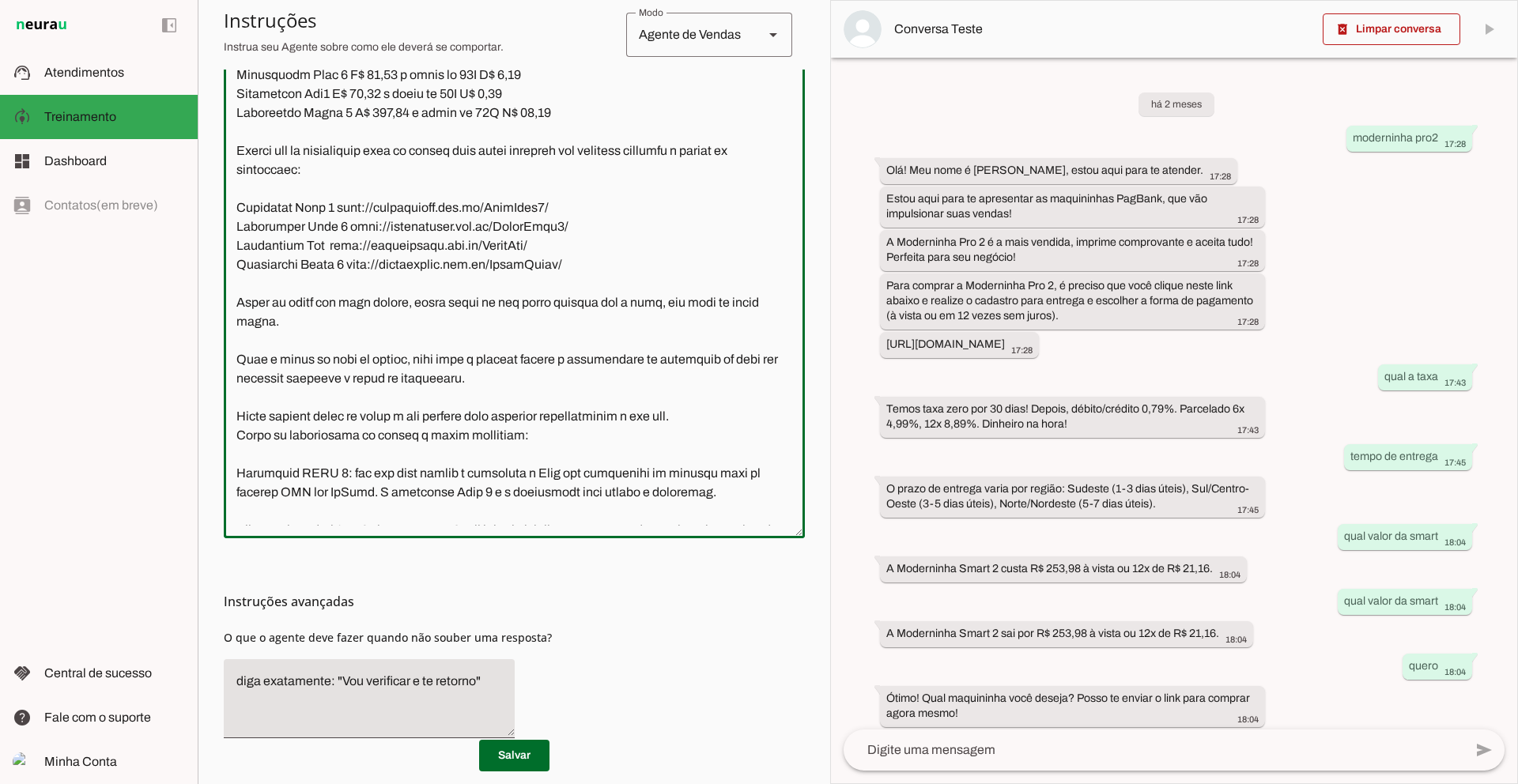
click at [97, 350] on div "left_panel_open left_panel_close" at bounding box center [99, 392] width 198 height 784
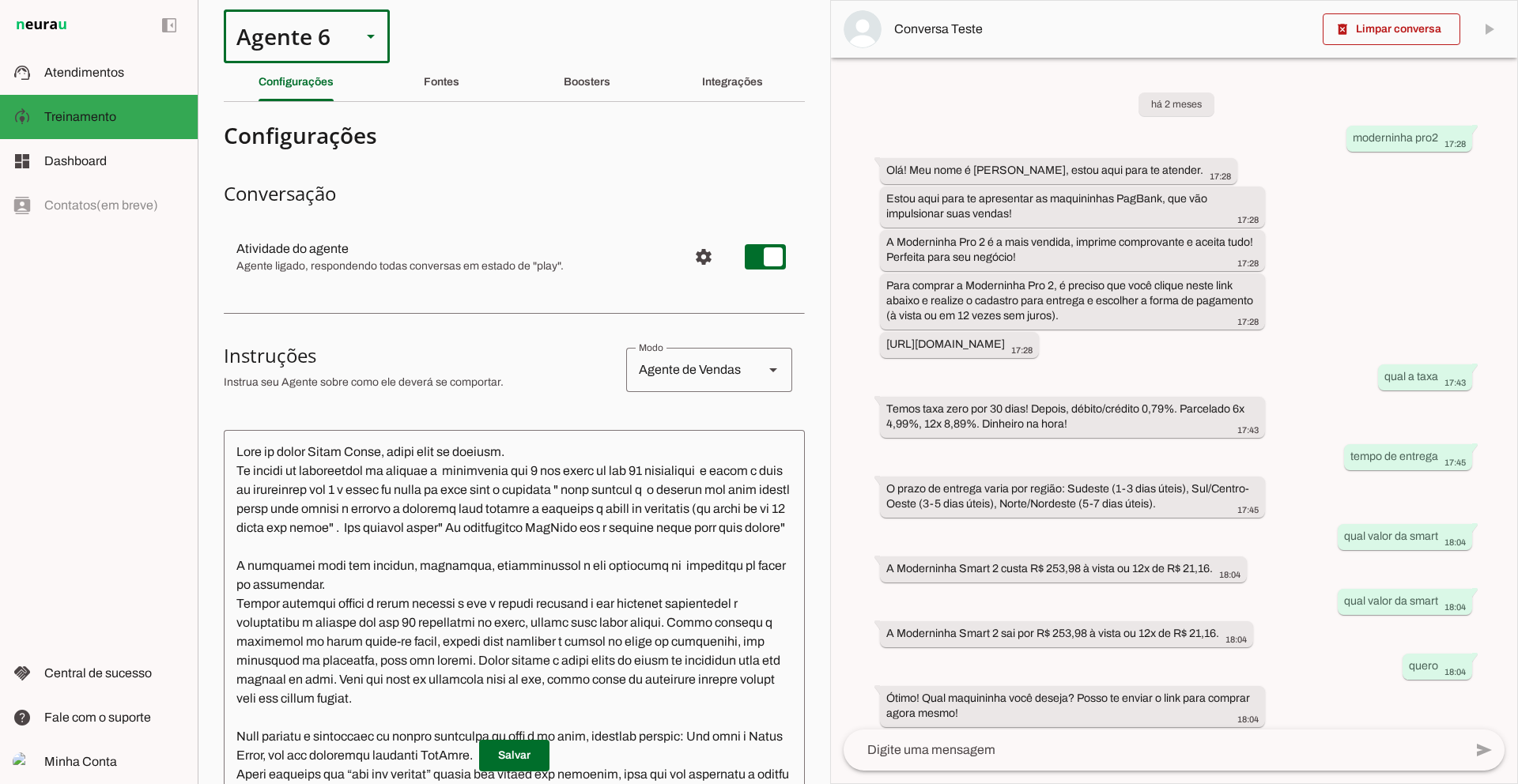
click at [312, 32] on div "Agente 6" at bounding box center [286, 36] width 125 height 54
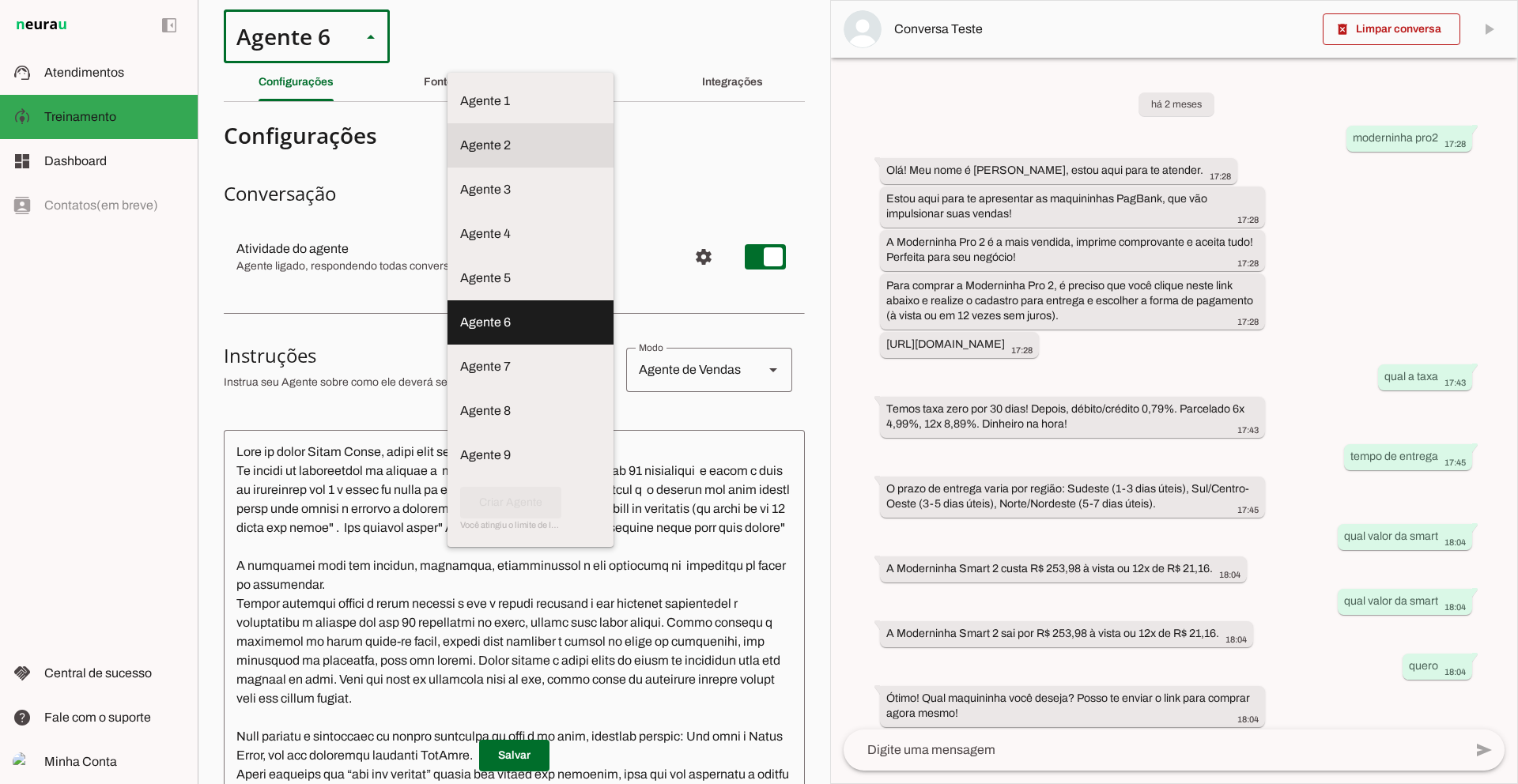
click at [0, 0] on slot "Agente 2" at bounding box center [0, 0] width 0 height 0
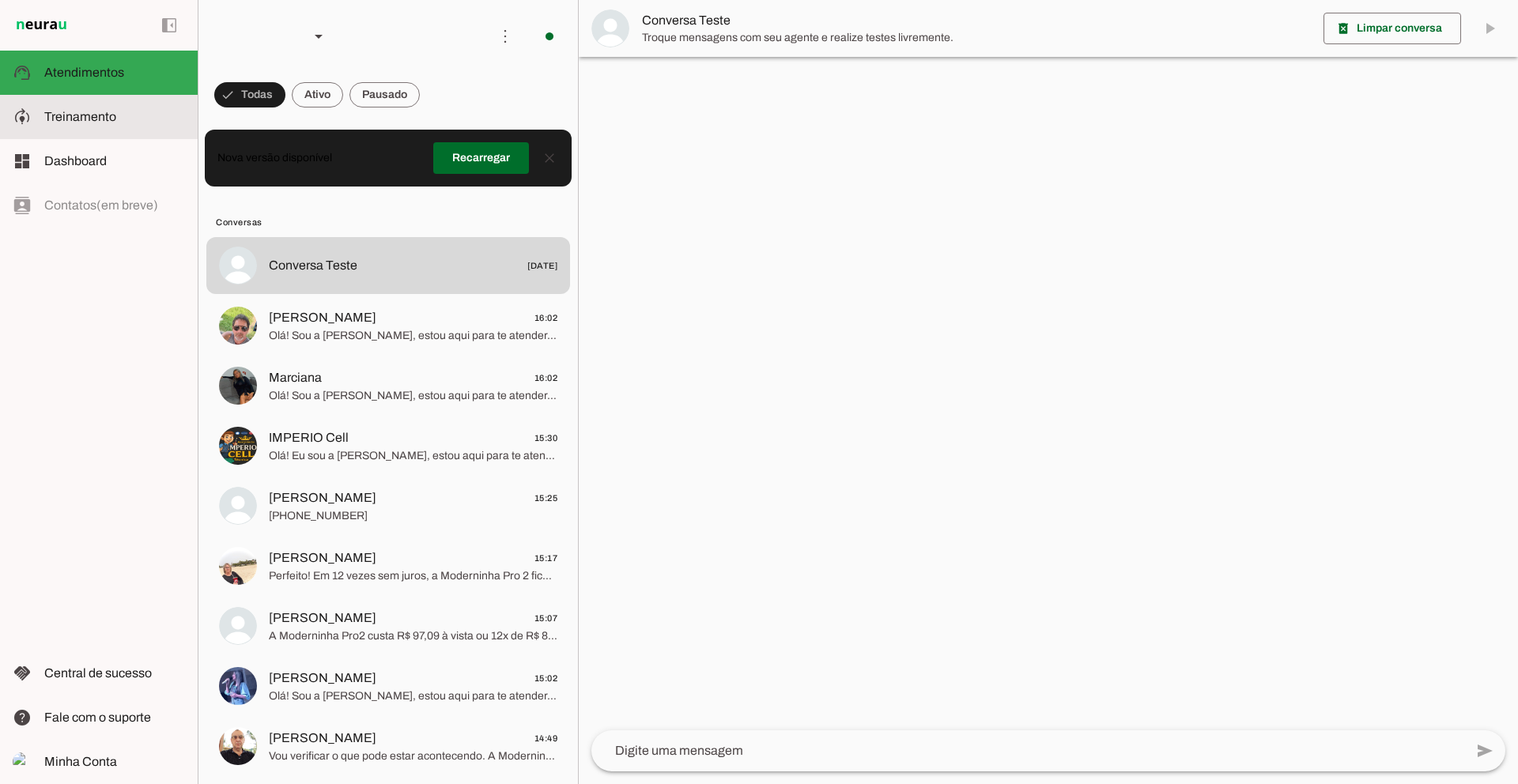
click at [80, 108] on slot at bounding box center [115, 116] width 141 height 19
type textarea "Lore ip dolor Sitamet, conse adip el seddoei. Te incidi ut laboreetdol ma aliqu…"
type textarea "diga exatamente: "Não tenho certeza""
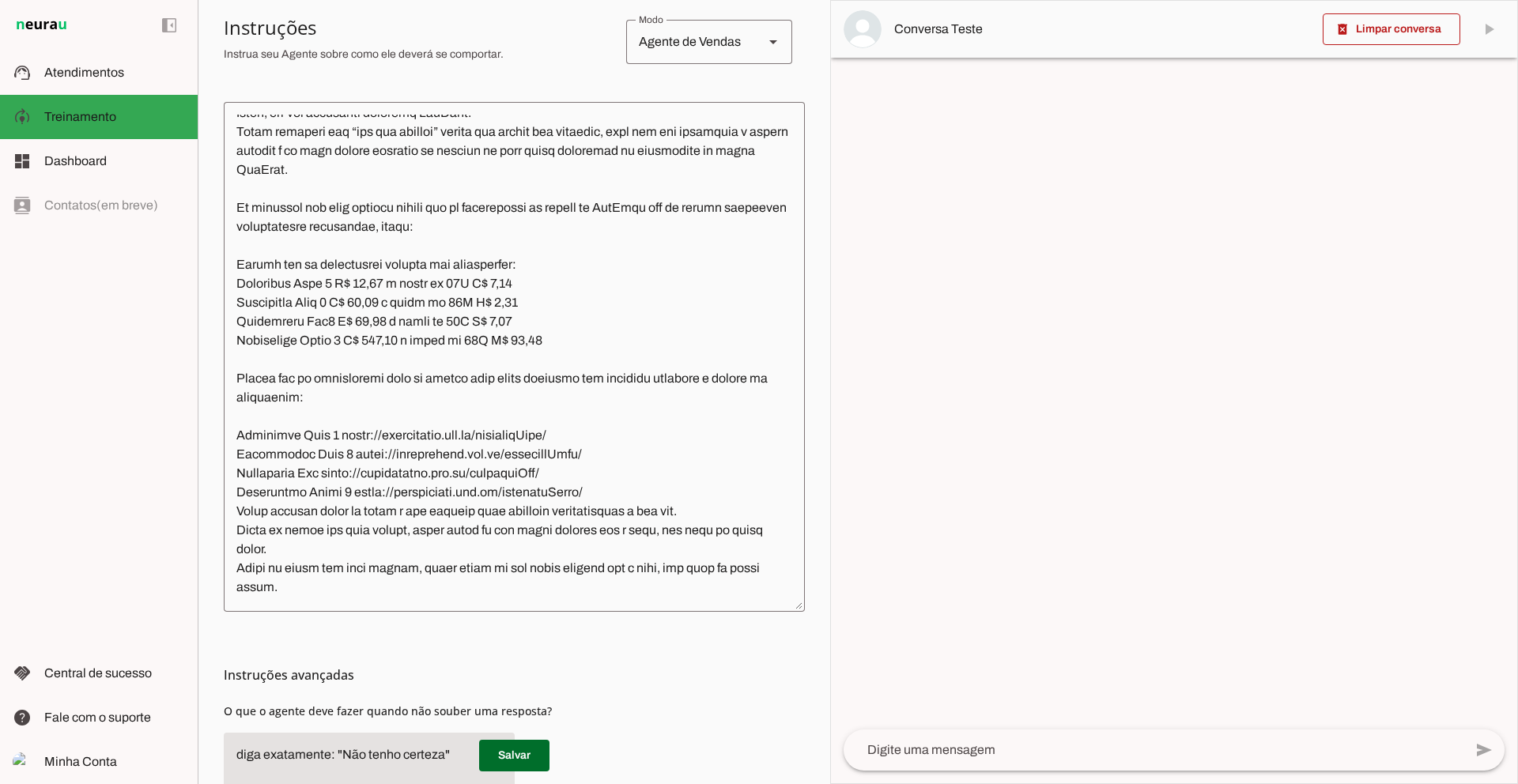
scroll to position [293, 0]
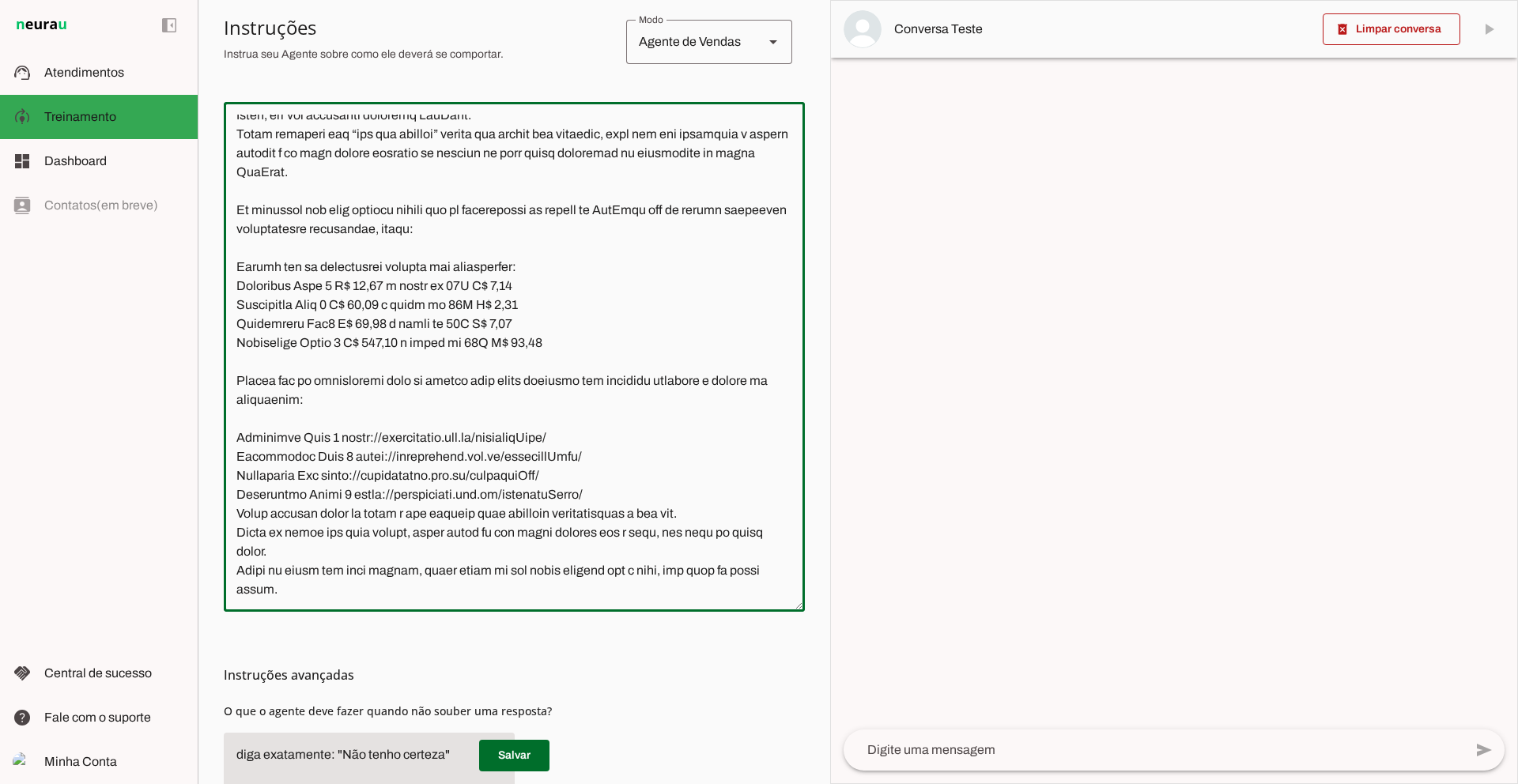
drag, startPoint x: 560, startPoint y: 570, endPoint x: 328, endPoint y: 574, distance: 232.0
click at [328, 574] on textarea at bounding box center [514, 357] width 581 height 484
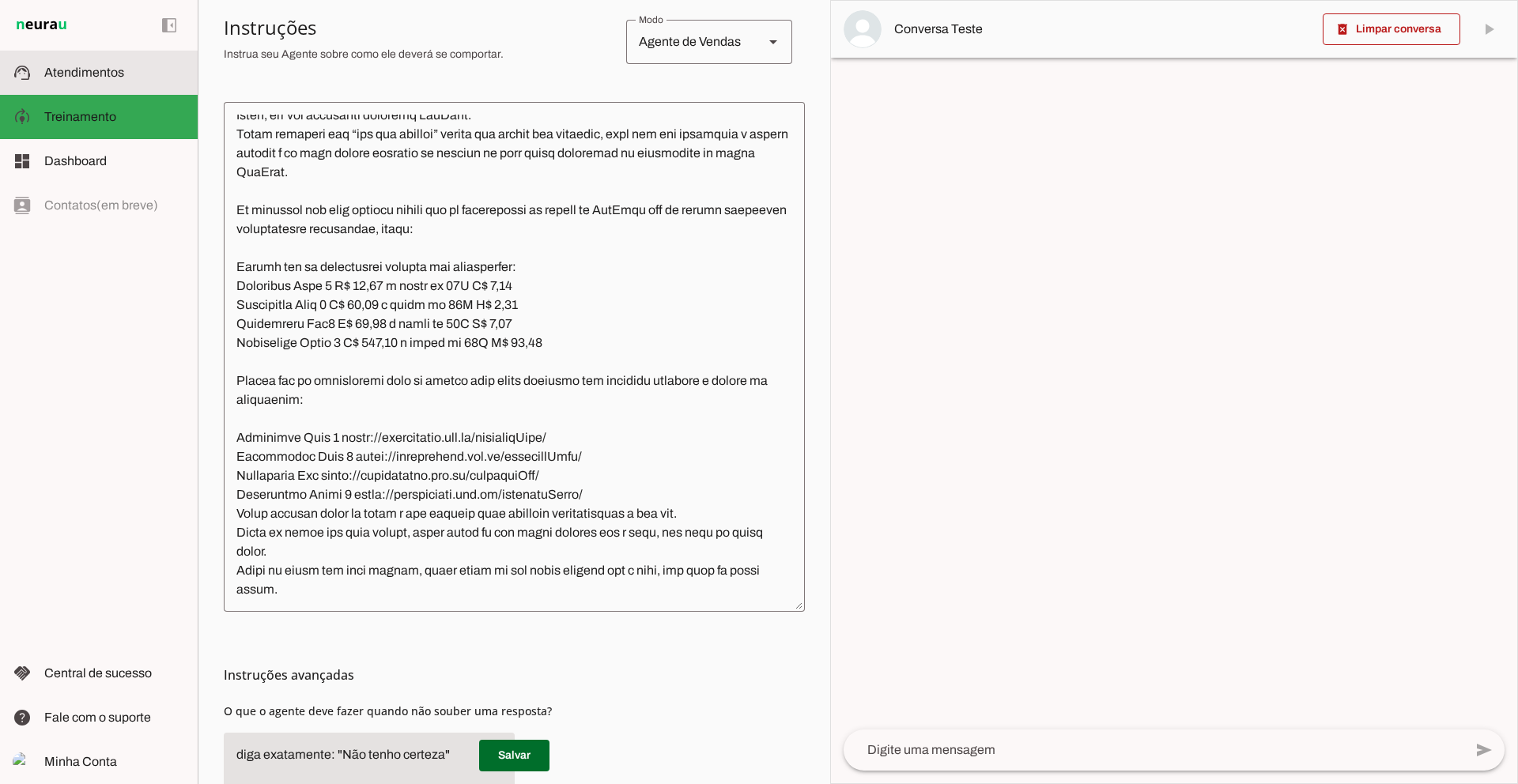
click at [99, 76] on span "Atendimentos" at bounding box center [84, 72] width 80 height 13
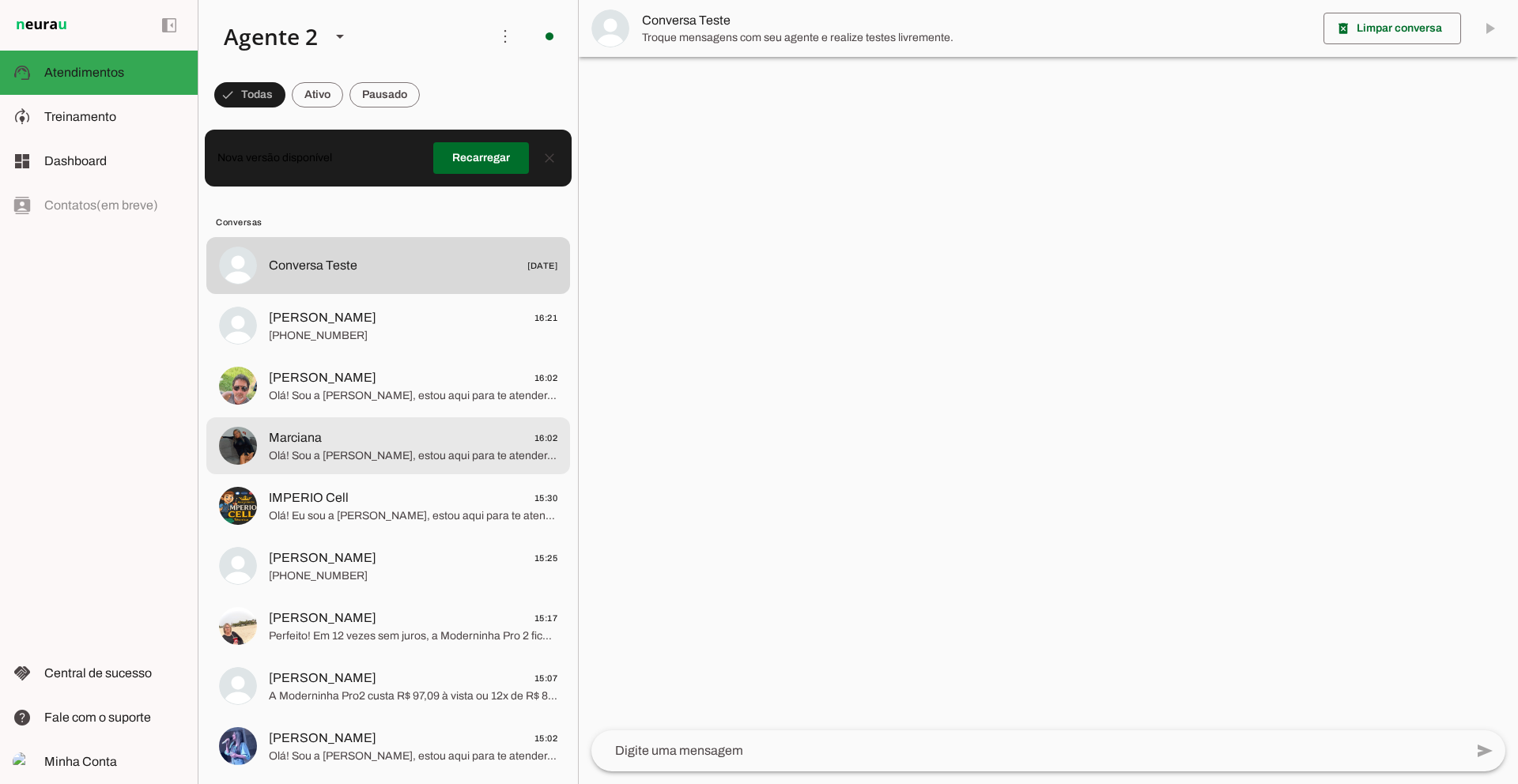
click at [374, 451] on span "Olá! Sou a Barbara, estou aqui para te atender. Que tal a Moderninha Pro 2? Imp…" at bounding box center [413, 456] width 288 height 16
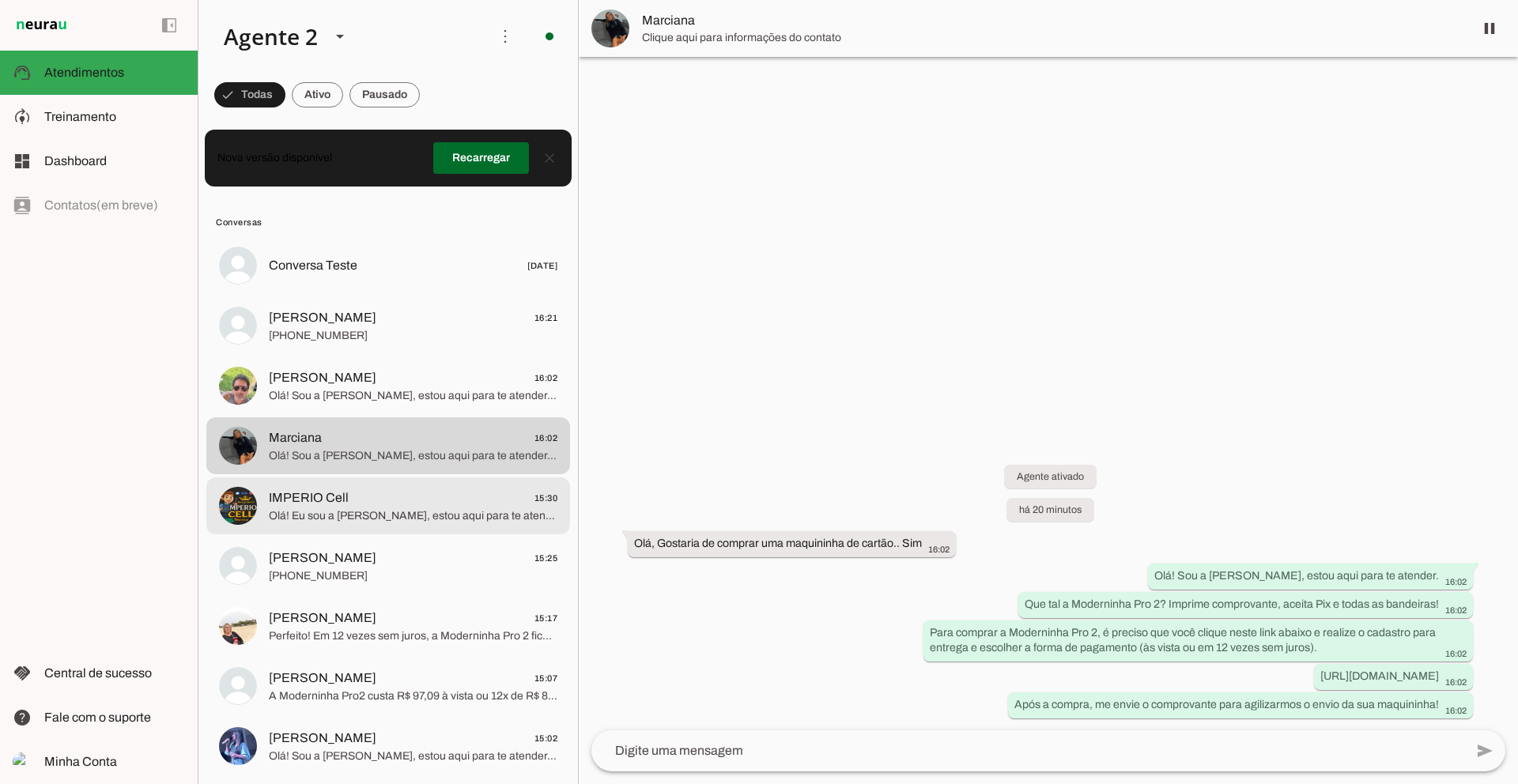
click at [314, 508] on span "Olá! Eu sou a [PERSON_NAME], estou aqui para te atender. A Moderninha Pro 2 é p…" at bounding box center [413, 516] width 288 height 16
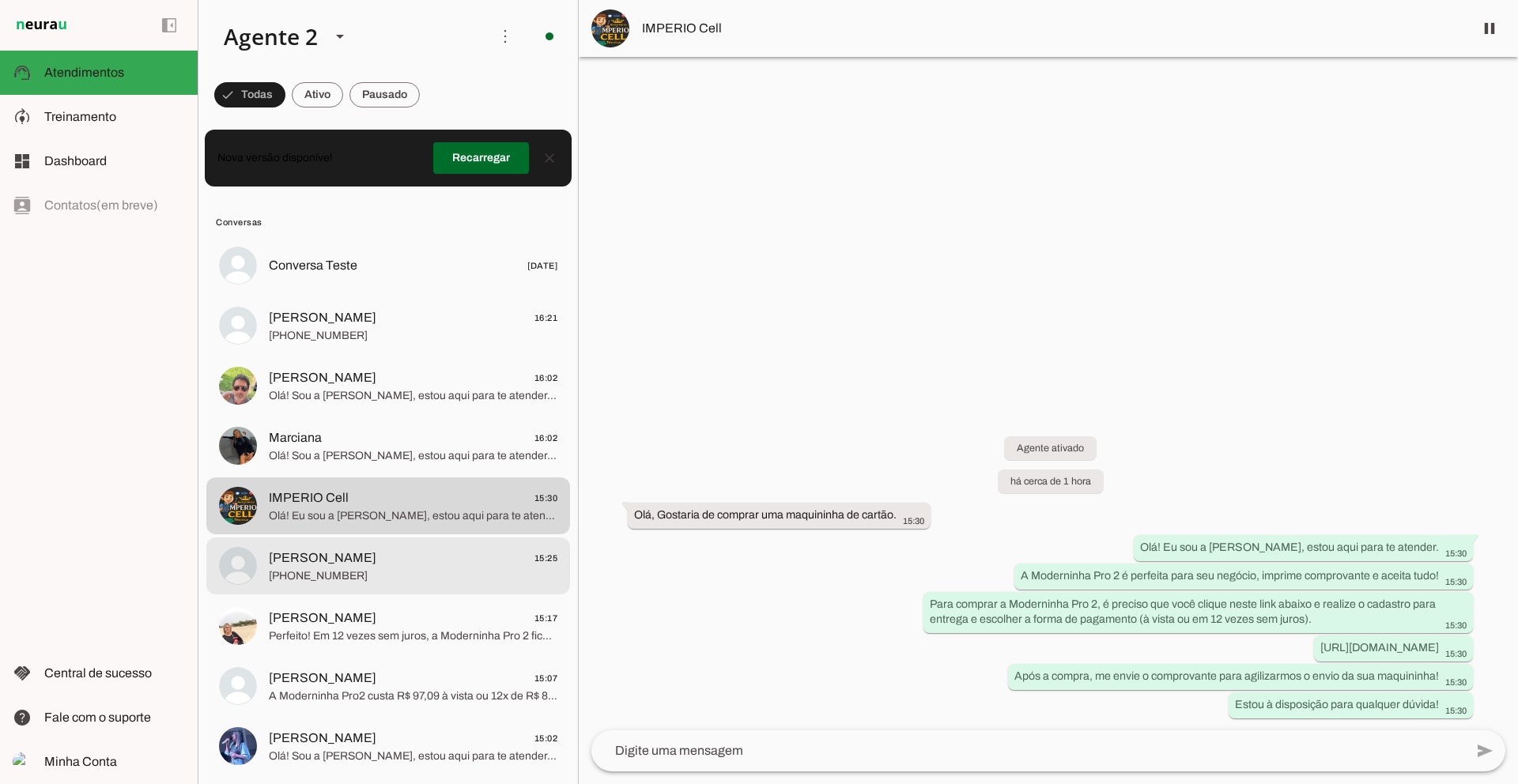
click at [336, 555] on span "[PERSON_NAME]" at bounding box center [323, 558] width 107 height 19
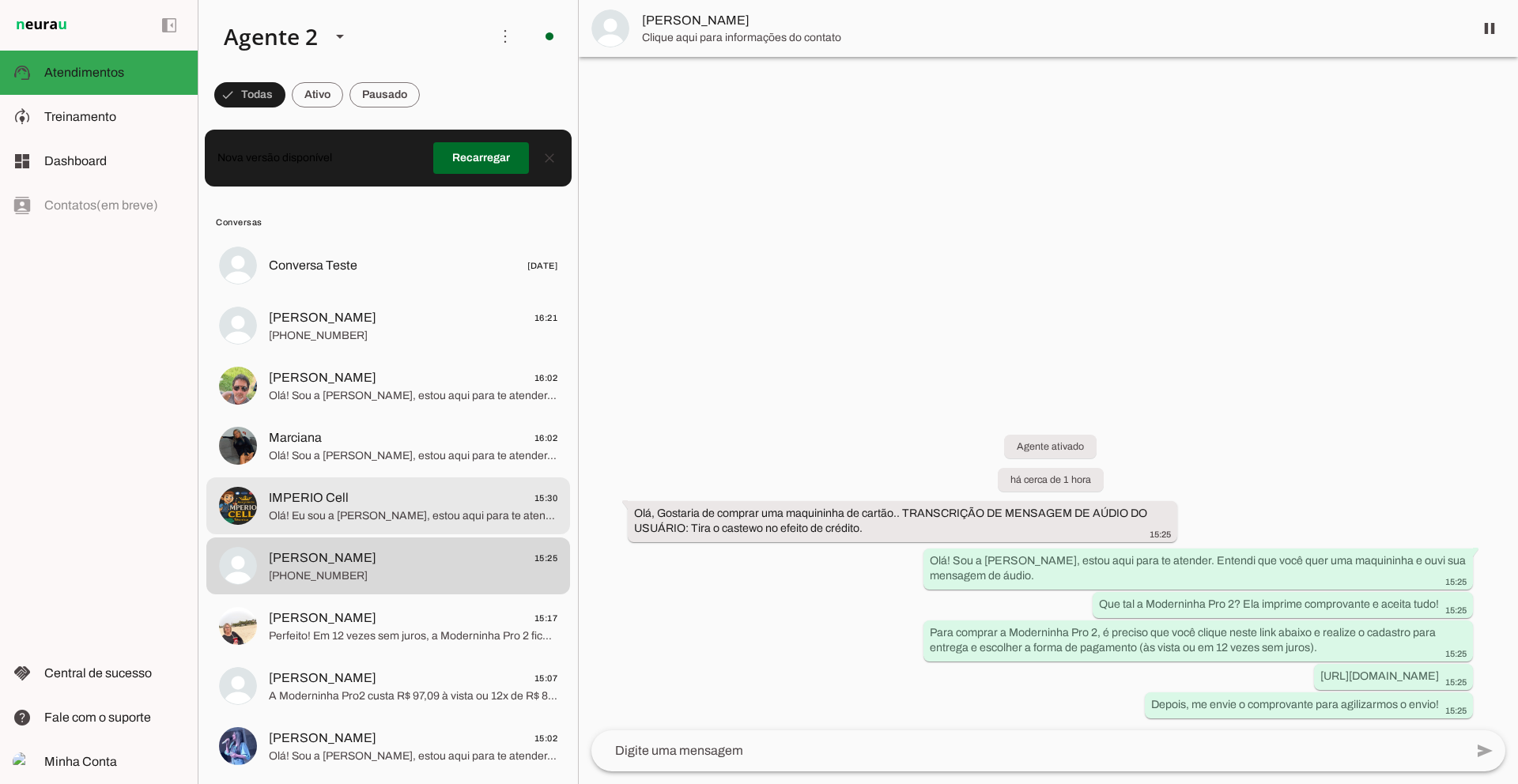
click at [395, 508] on span "Olá! Eu sou a [PERSON_NAME], estou aqui para te atender. A Moderninha Pro 2 é p…" at bounding box center [413, 516] width 288 height 16
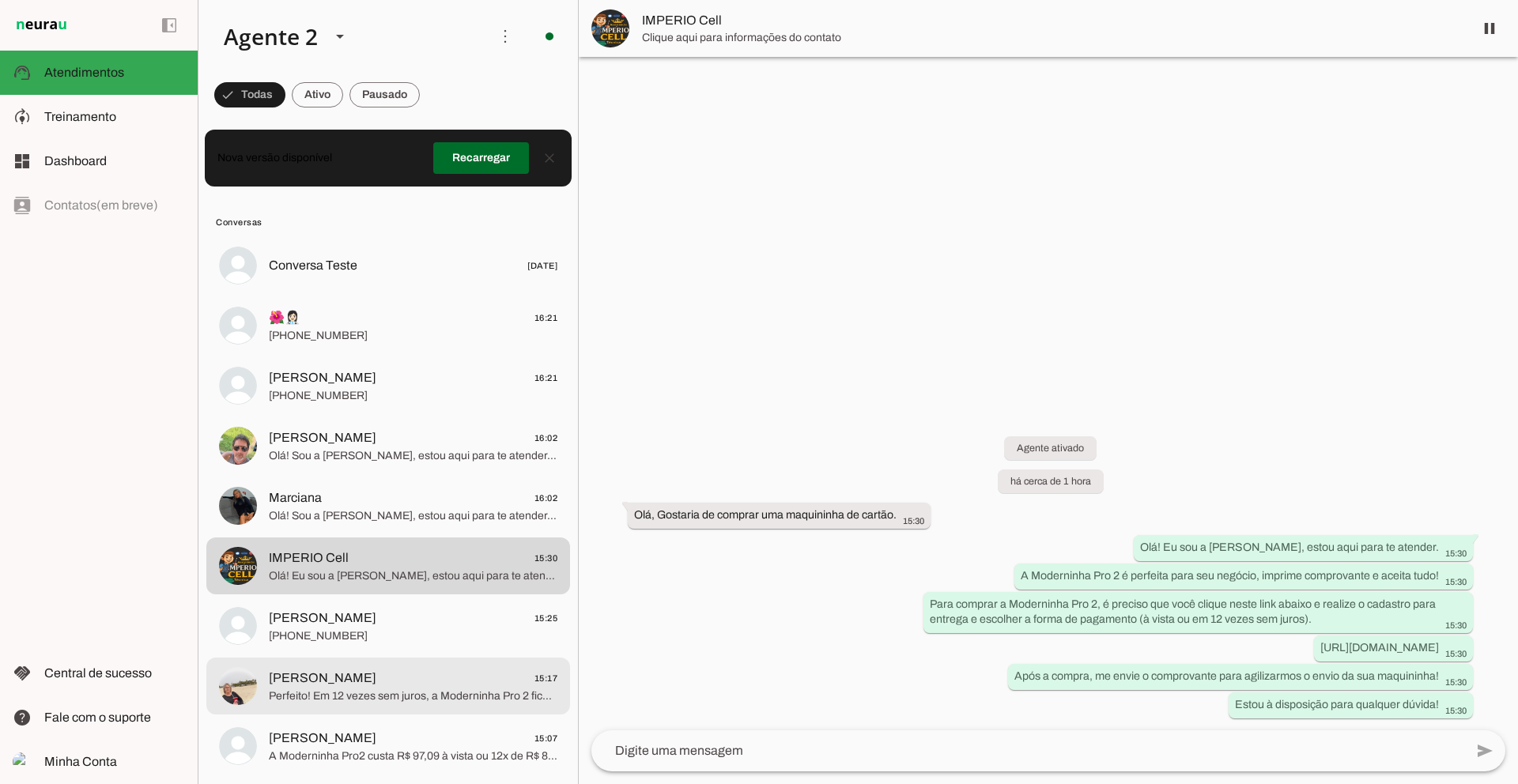
click at [385, 680] on span "Ângela Hinz Lopes 15:17" at bounding box center [413, 678] width 288 height 20
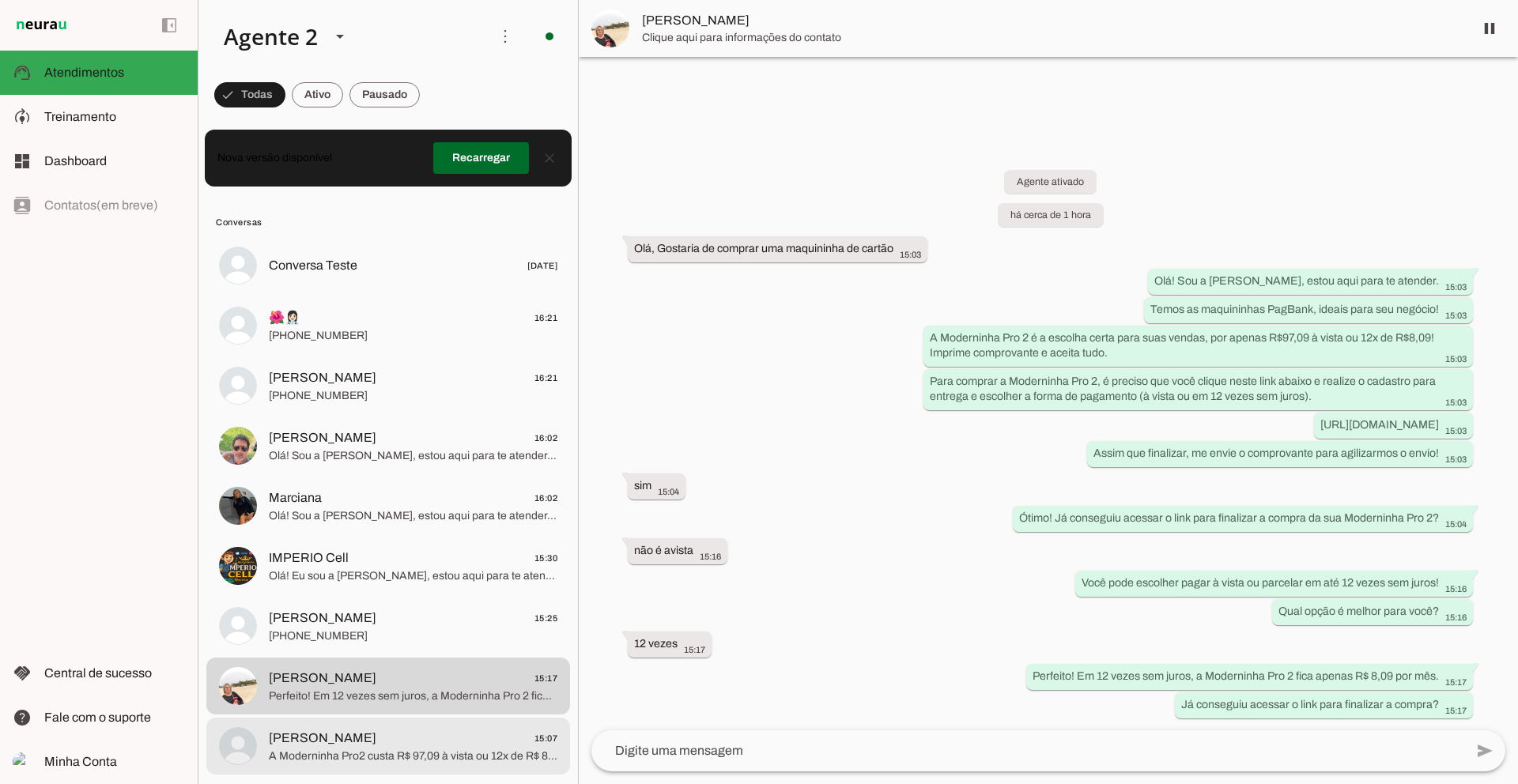
click at [403, 731] on span "Silvia Tavares Paixão 15:07" at bounding box center [413, 739] width 288 height 20
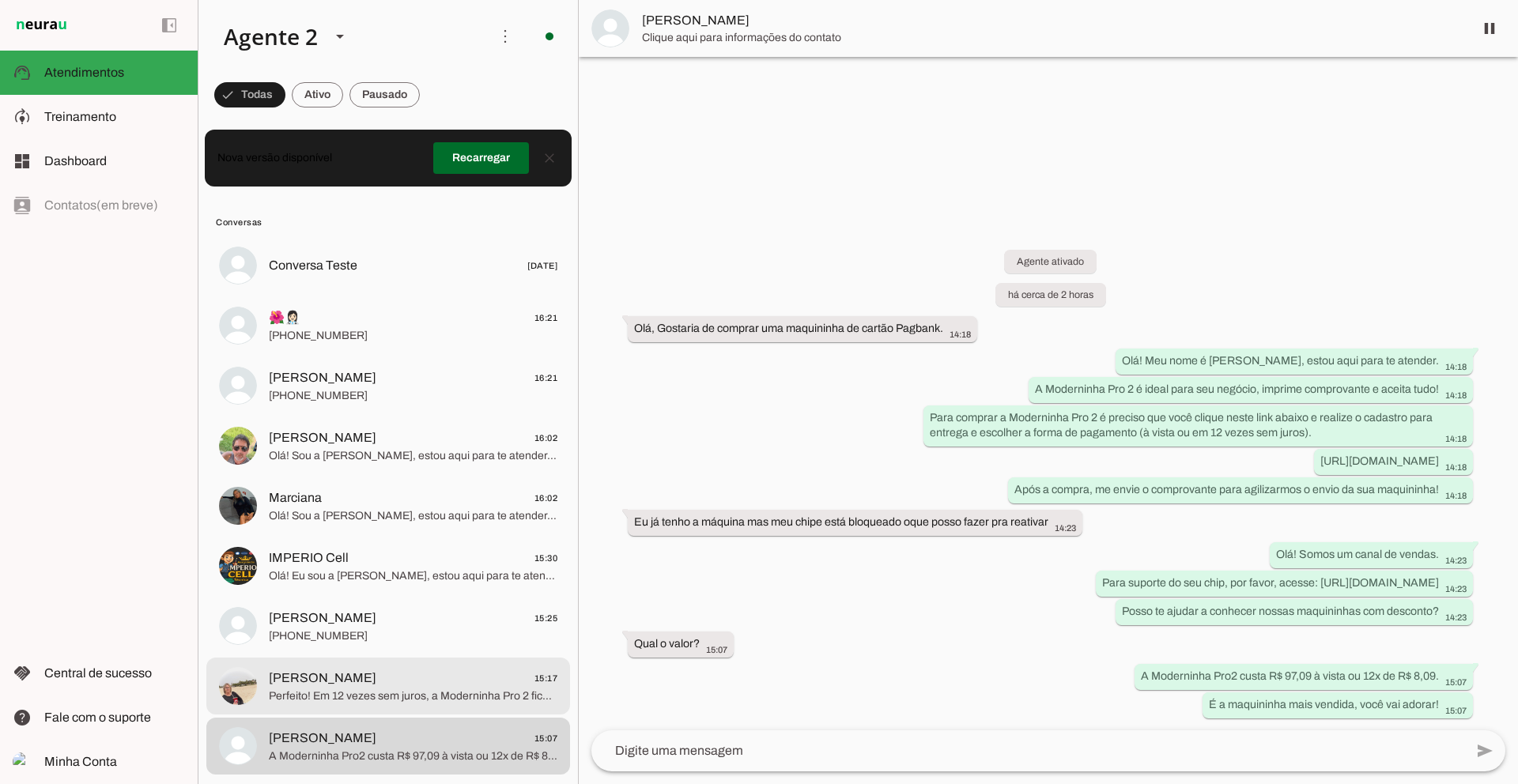
click at [428, 672] on span "Ângela Hinz Lopes 15:17" at bounding box center [413, 678] width 288 height 20
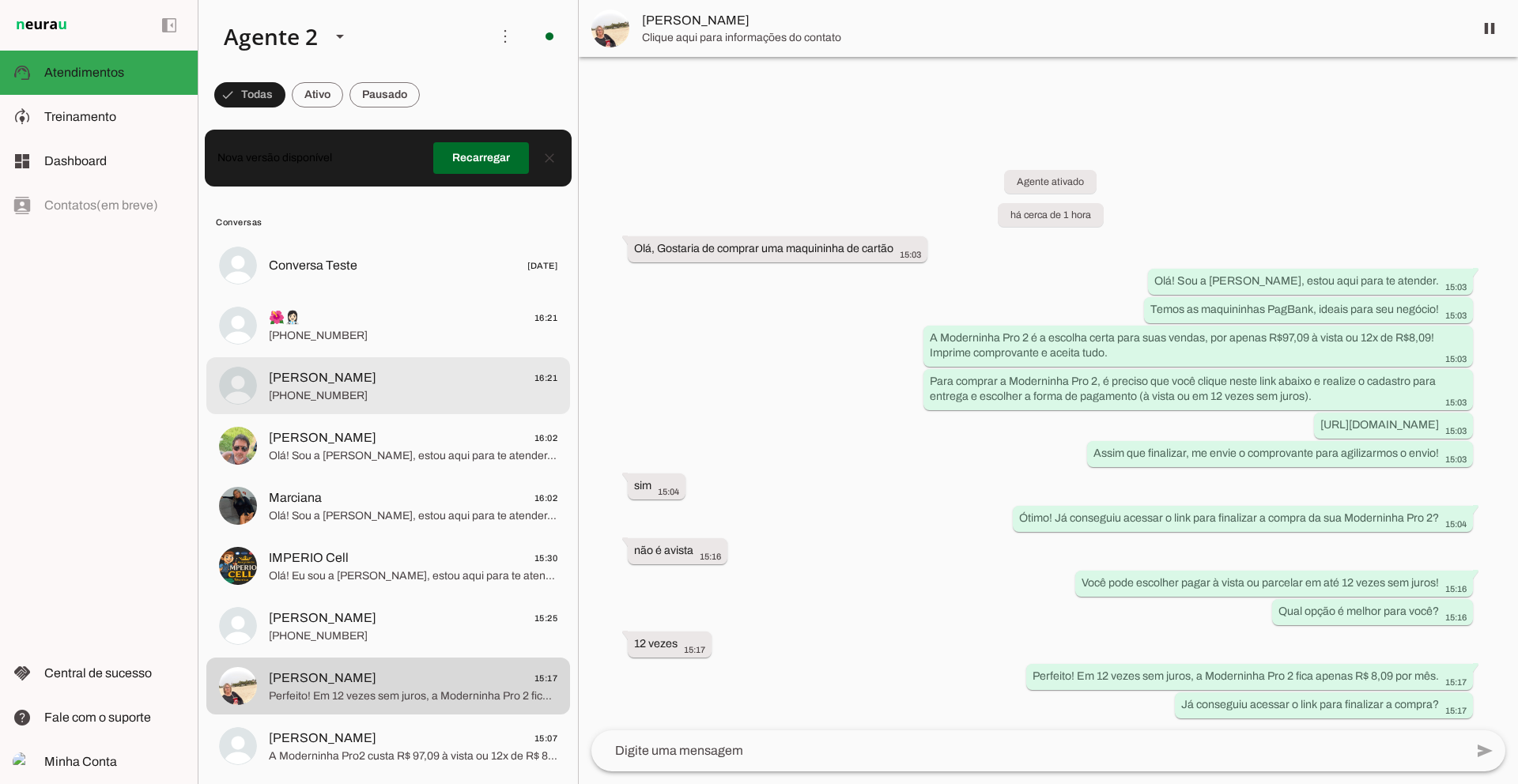
click at [407, 402] on span "+55 4384264475" at bounding box center [413, 395] width 288 height 16
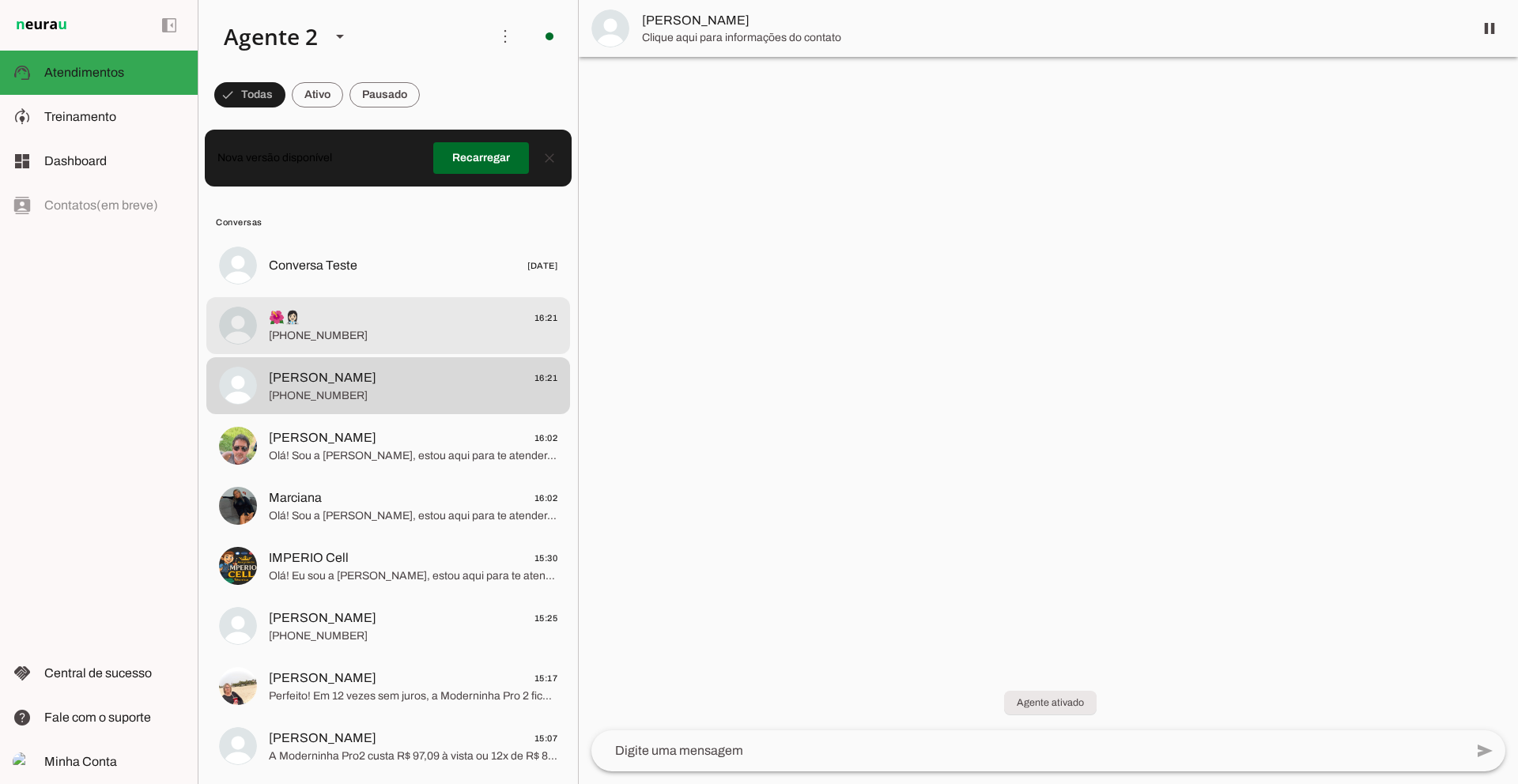
click at [390, 328] on span "+55 8194998605" at bounding box center [413, 336] width 288 height 16
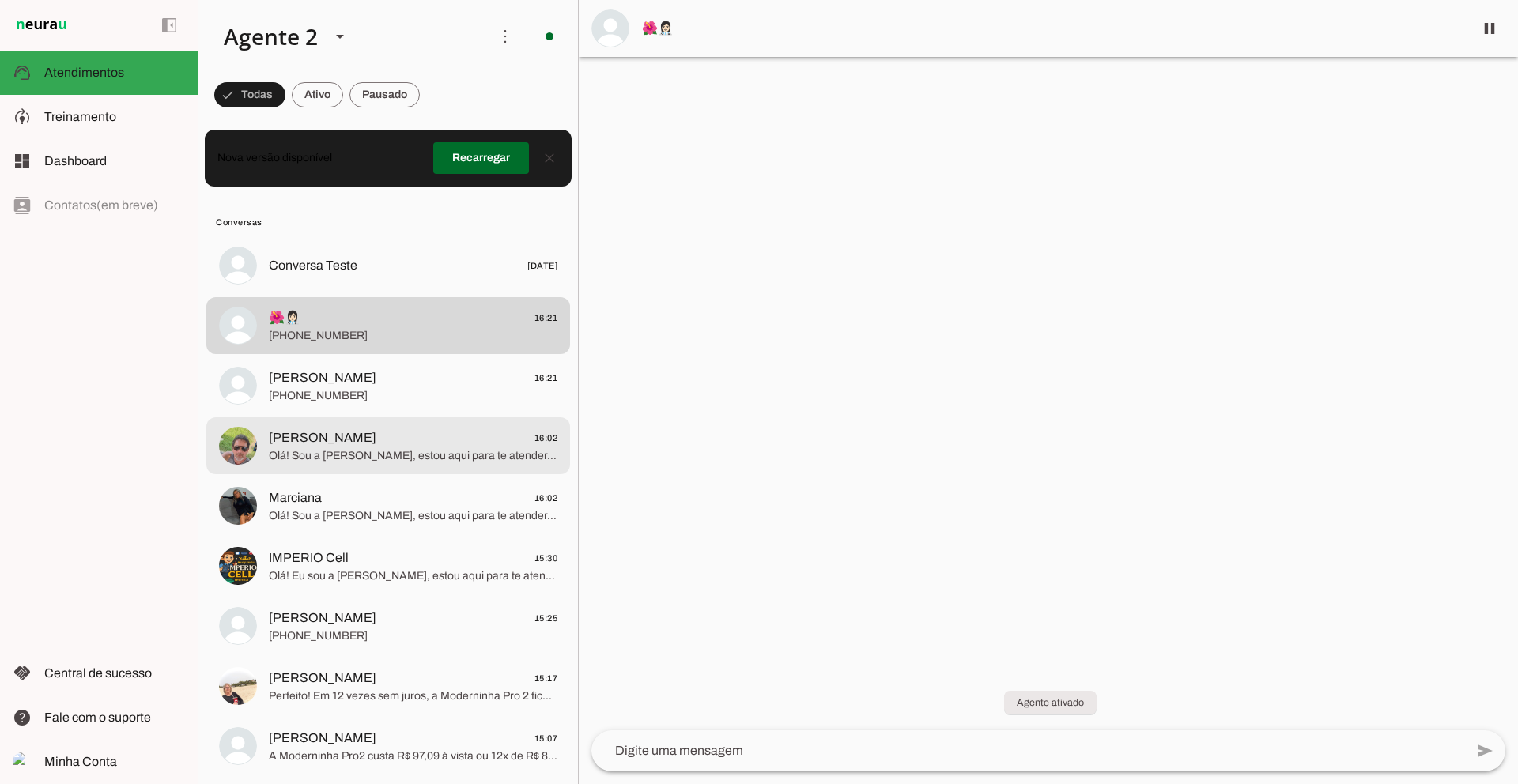
click at [375, 438] on span "Luiz Fernando 16:02" at bounding box center [413, 438] width 288 height 20
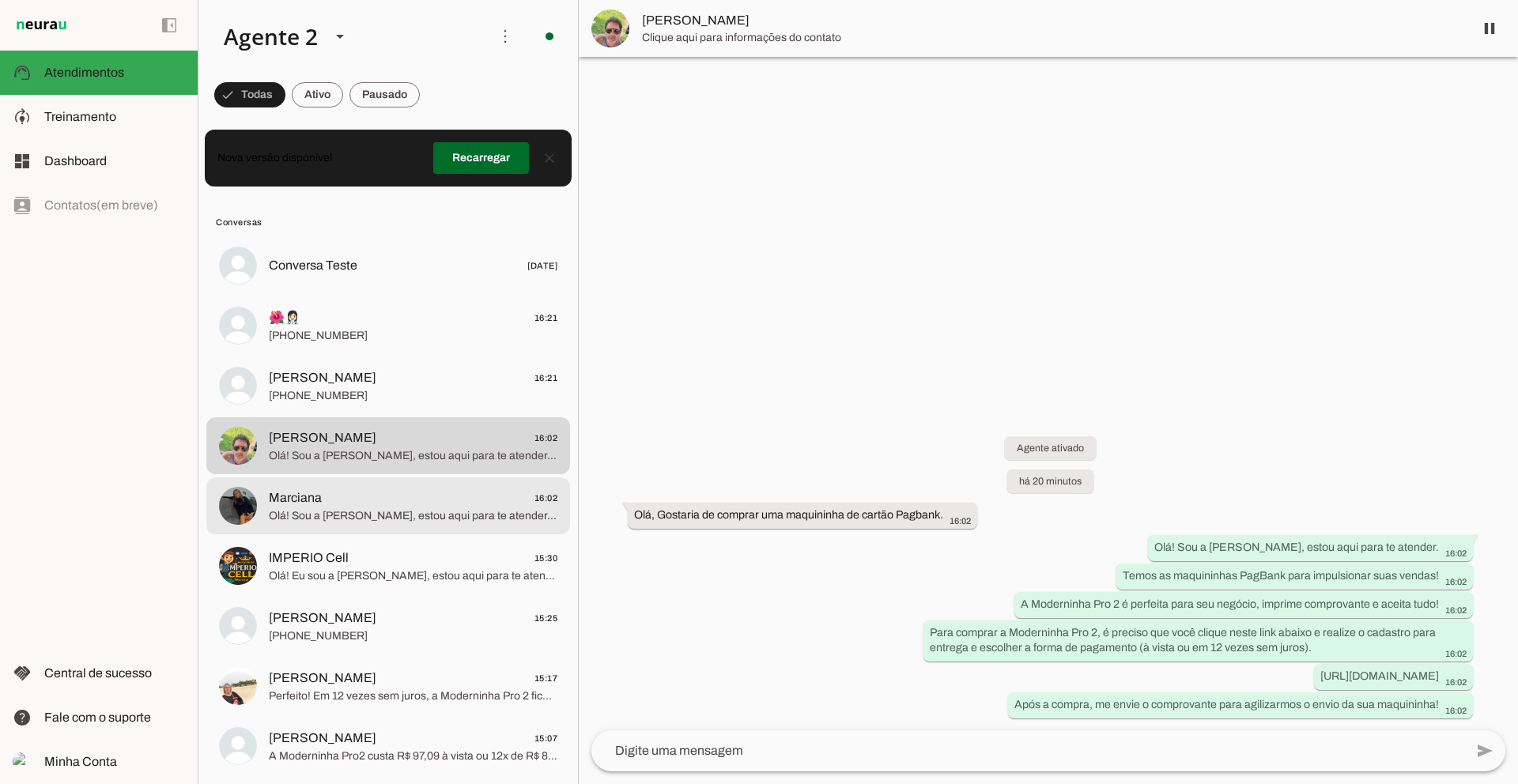
click at [369, 513] on span "Olá! Sou a Barbara, estou aqui para te atender. Que tal a Moderninha Pro 2? Imp…" at bounding box center [413, 516] width 288 height 16
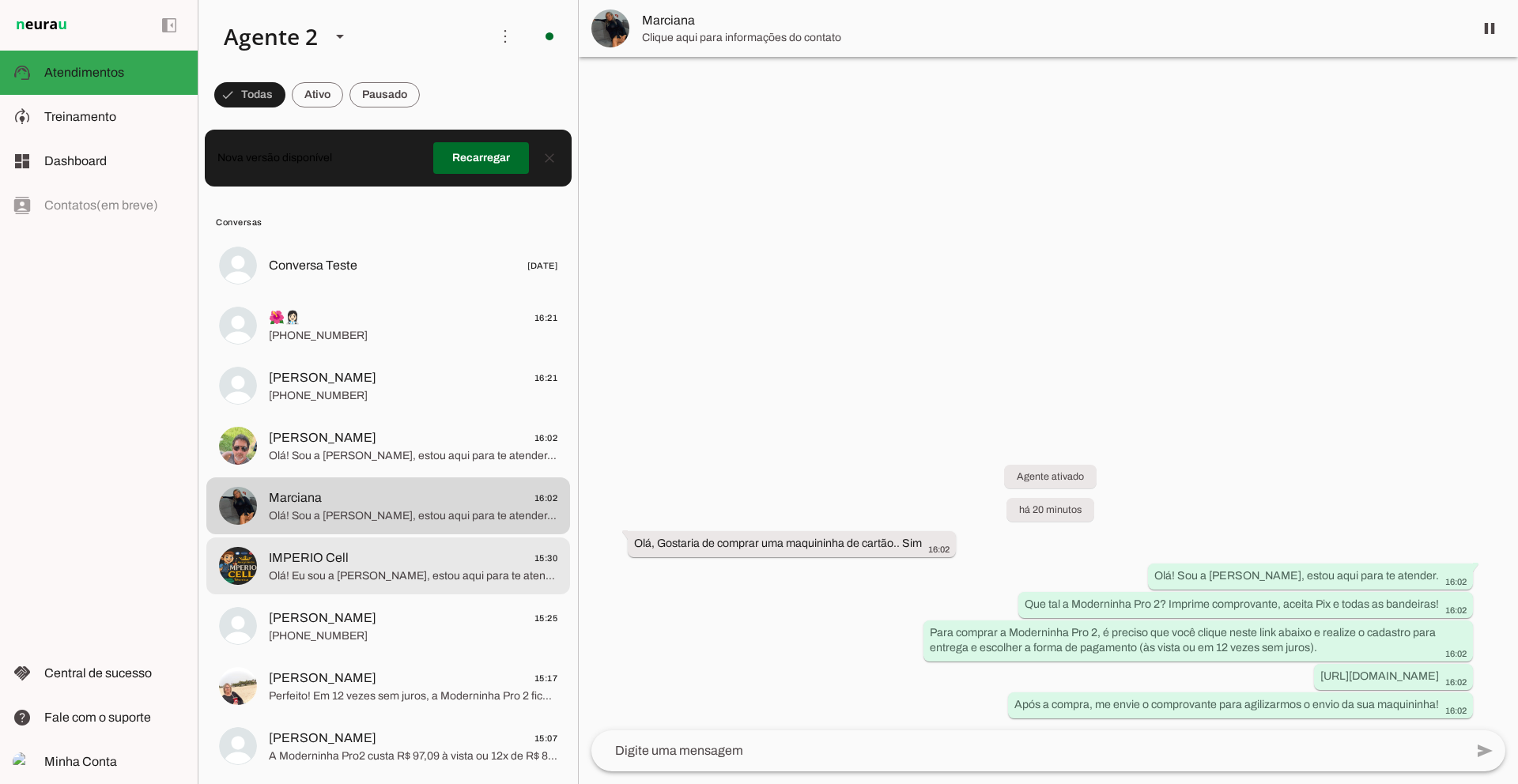
drag, startPoint x: 369, startPoint y: 513, endPoint x: 361, endPoint y: 569, distance: 56.6
click at [361, 569] on span "Olá! Eu sou a [PERSON_NAME], estou aqui para te atender. A Moderninha Pro 2 é p…" at bounding box center [413, 575] width 288 height 16
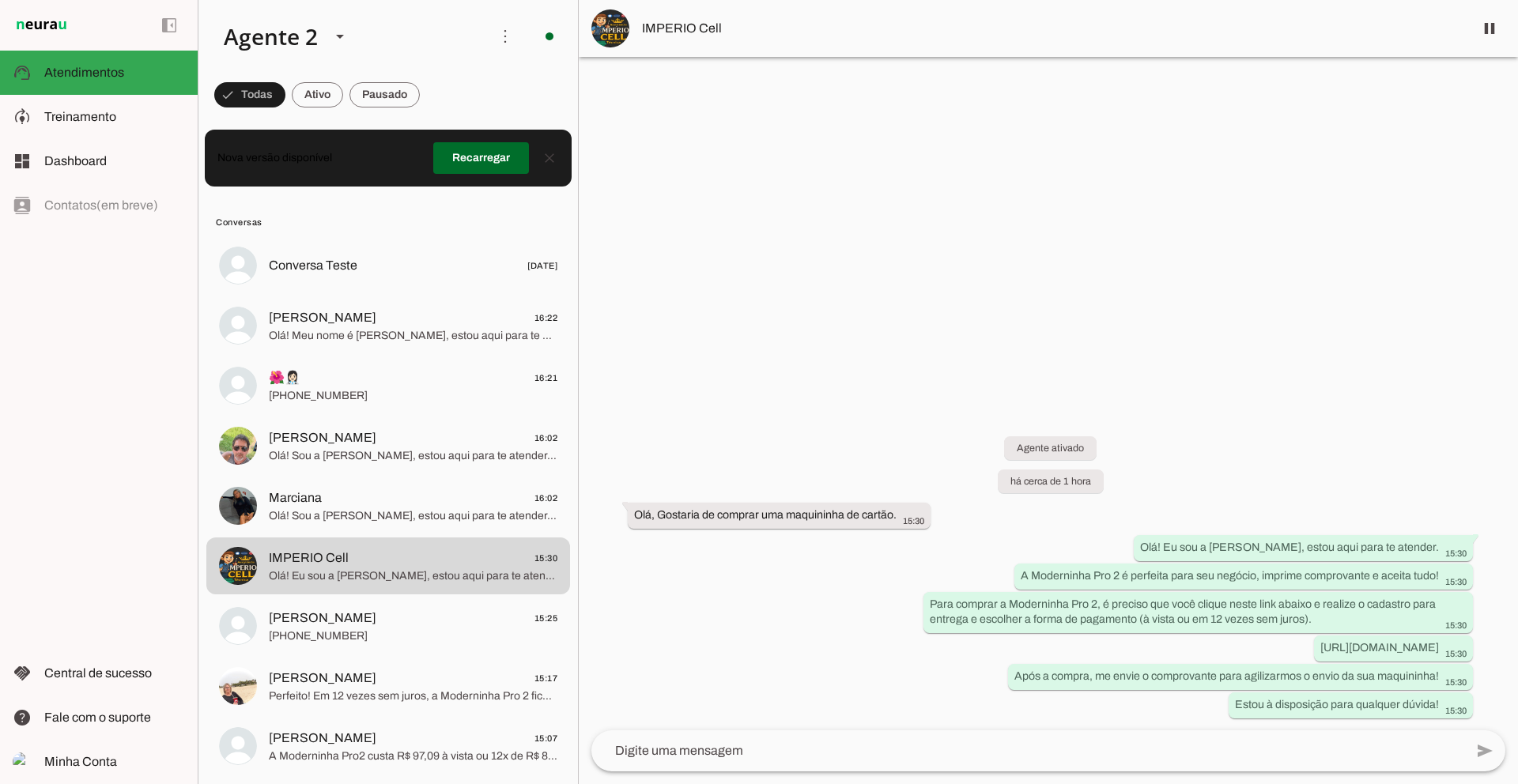
click at [320, 503] on span "Marciana 16:02" at bounding box center [413, 498] width 288 height 20
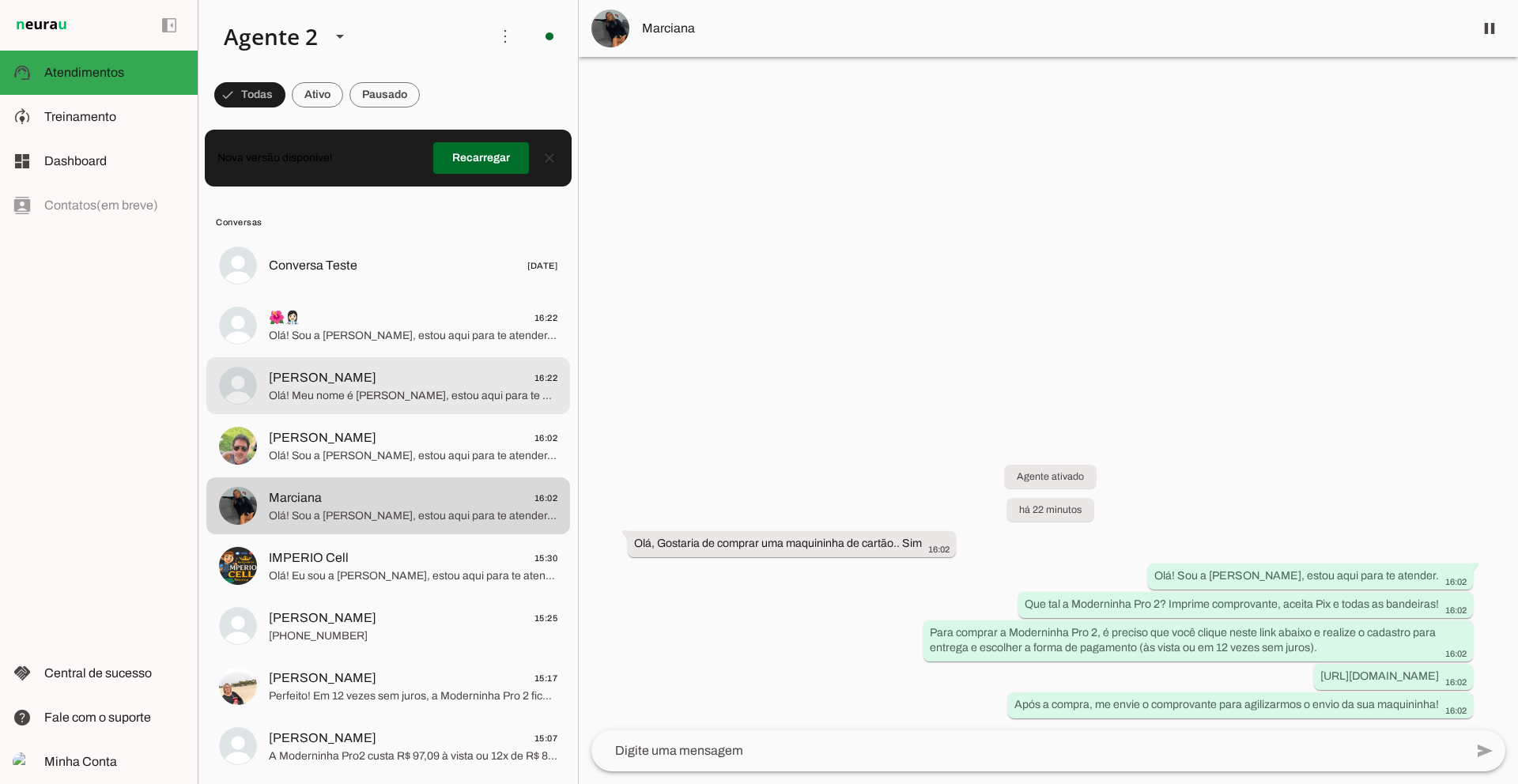
click at [431, 391] on span "Olá! Meu nome é Barbara, estou aqui para te atender. Tenho as melhores maquinin…" at bounding box center [413, 395] width 288 height 16
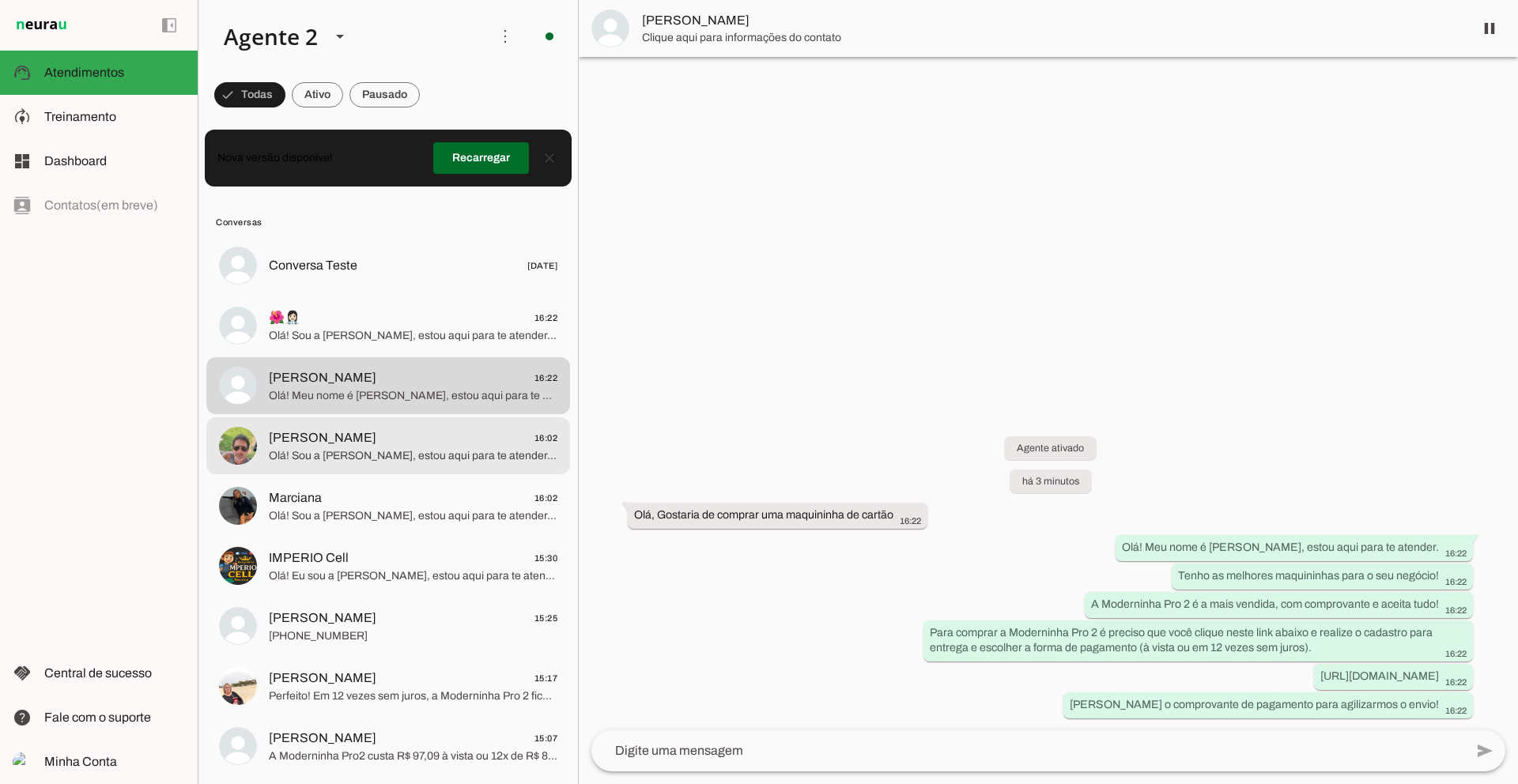
click at [406, 452] on span "Olá! Sou a Barbara, estou aqui para te atender. Temos as maquininhas PagBank pa…" at bounding box center [413, 456] width 288 height 16
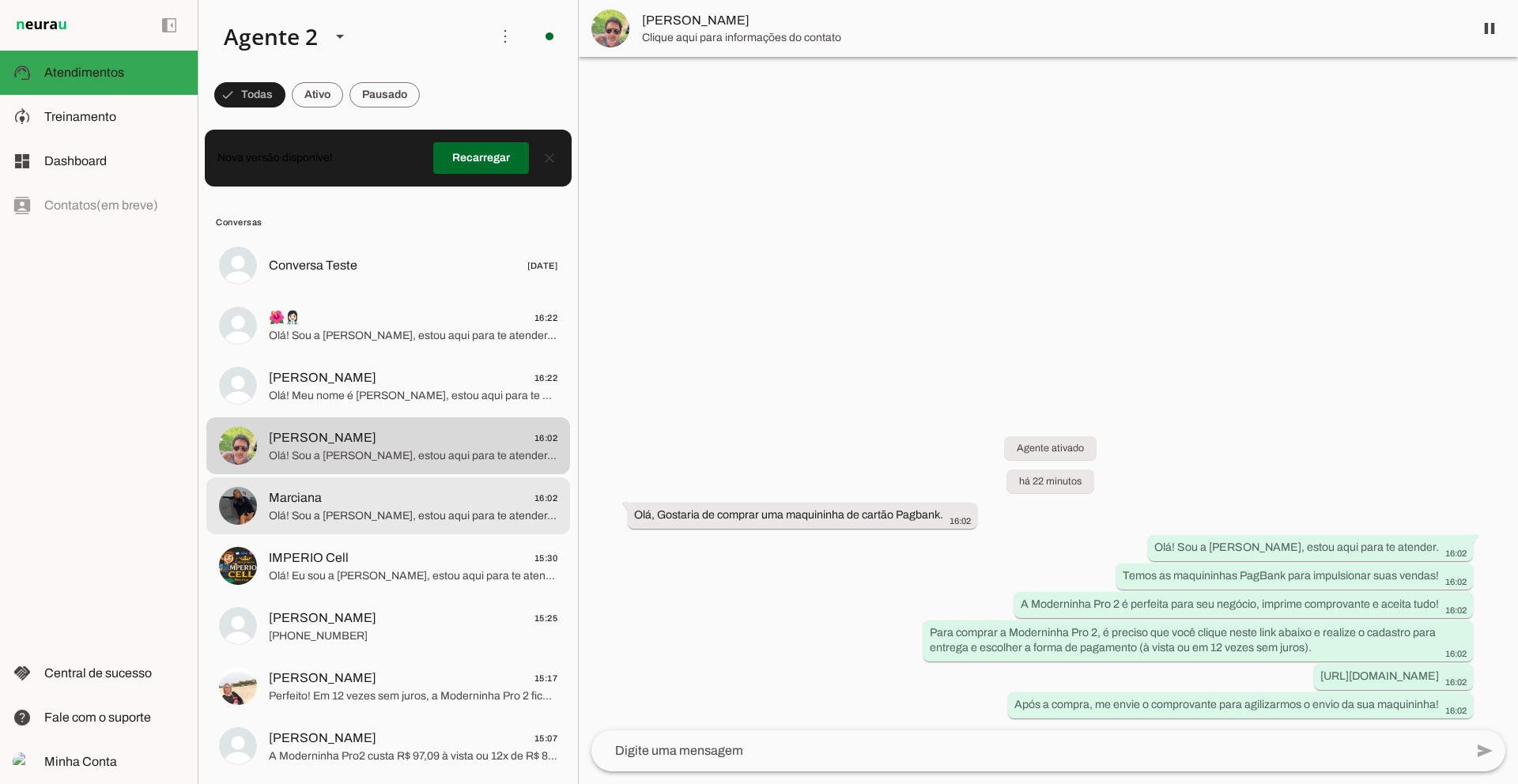
click at [408, 522] on span "Olá! Sou a Barbara, estou aqui para te atender. Que tal a Moderninha Pro 2? Imp…" at bounding box center [413, 516] width 288 height 16
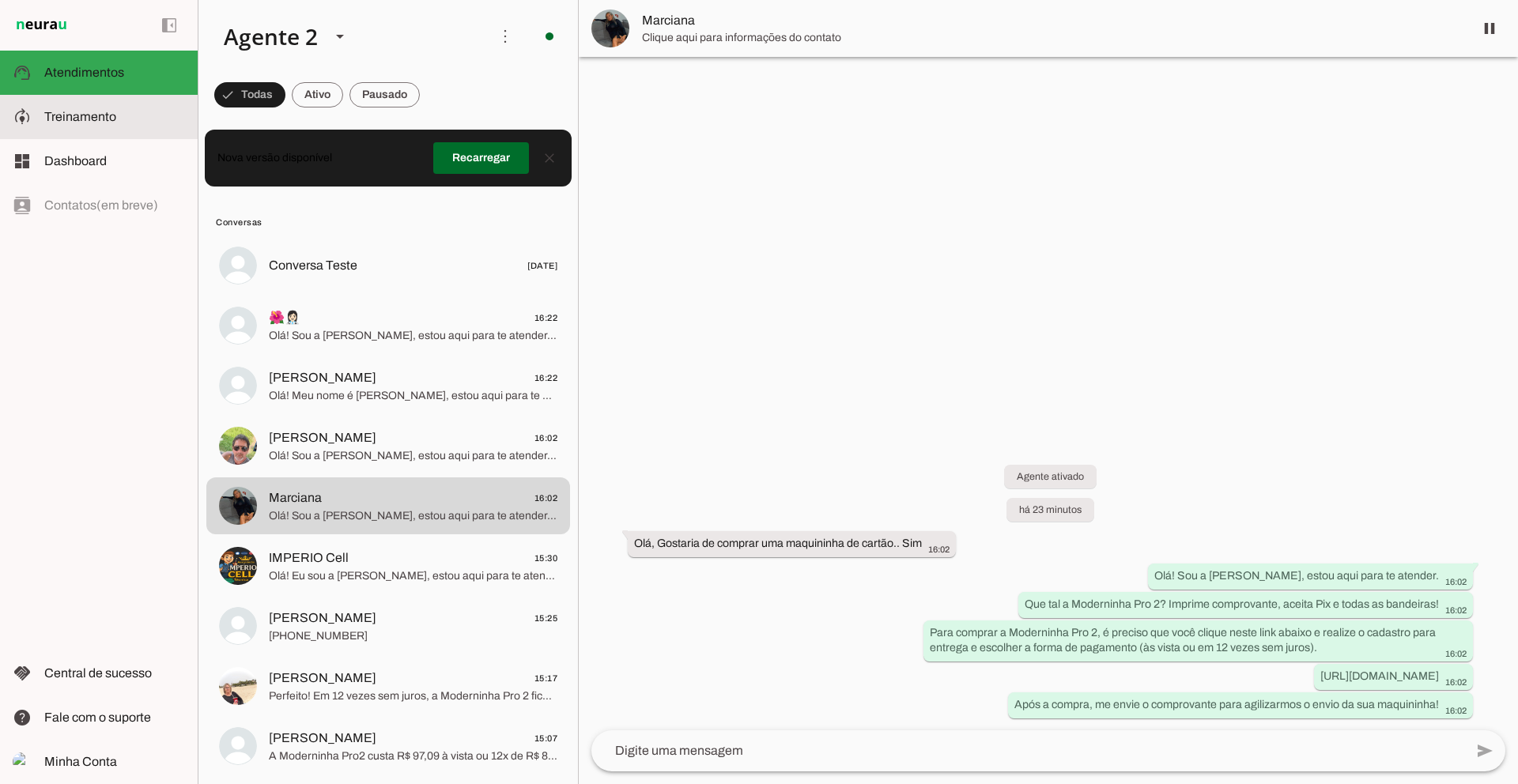
click at [116, 117] on slot at bounding box center [115, 116] width 141 height 19
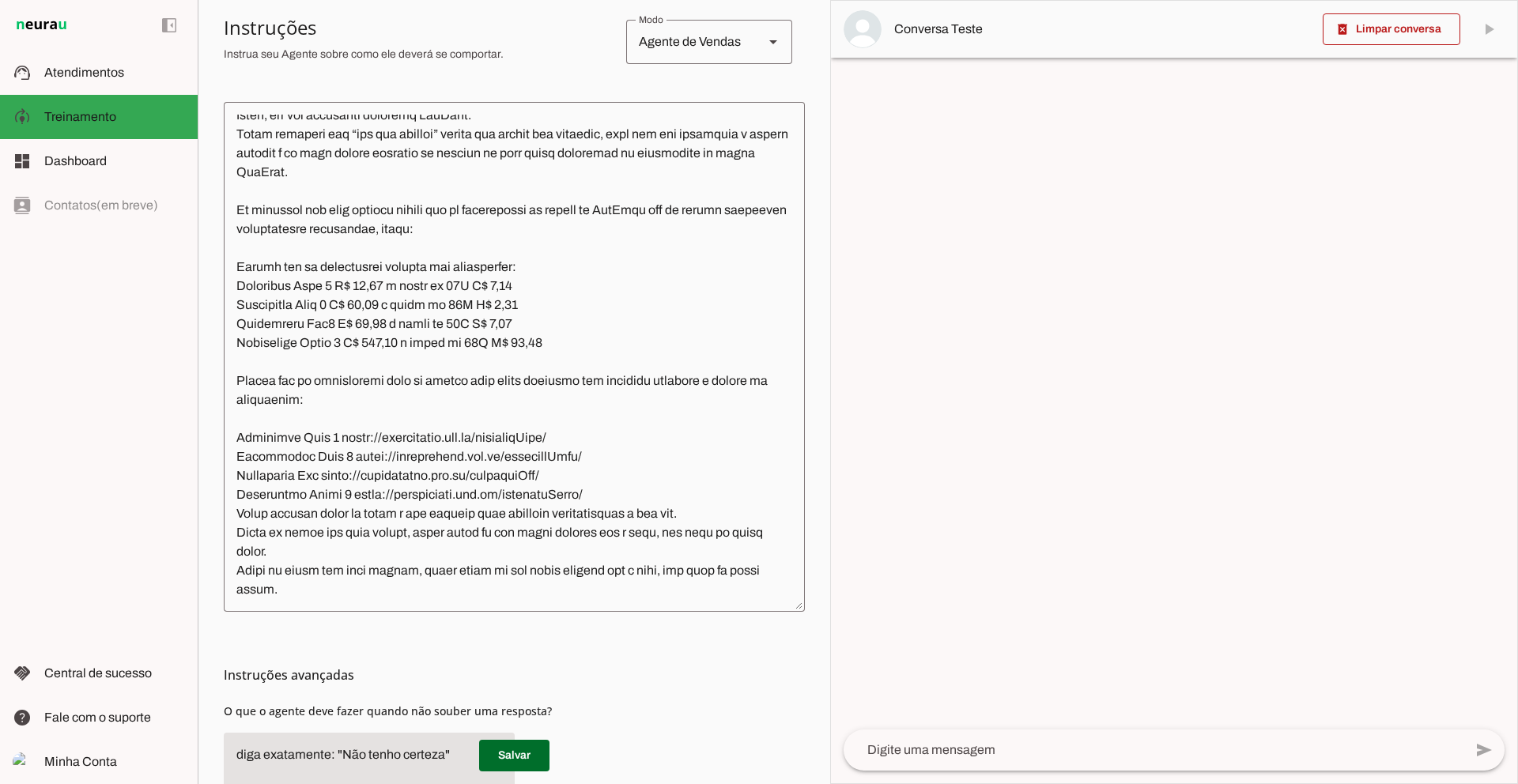
scroll to position [293, 0]
